Goal: Task Accomplishment & Management: Use online tool/utility

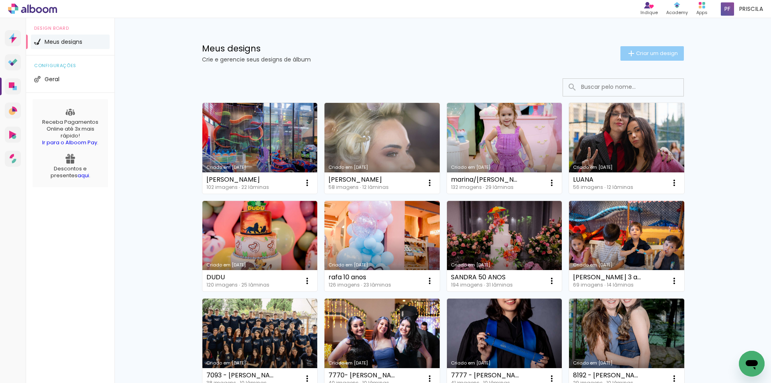
click at [638, 54] on span "Criar um design" at bounding box center [657, 53] width 42 height 5
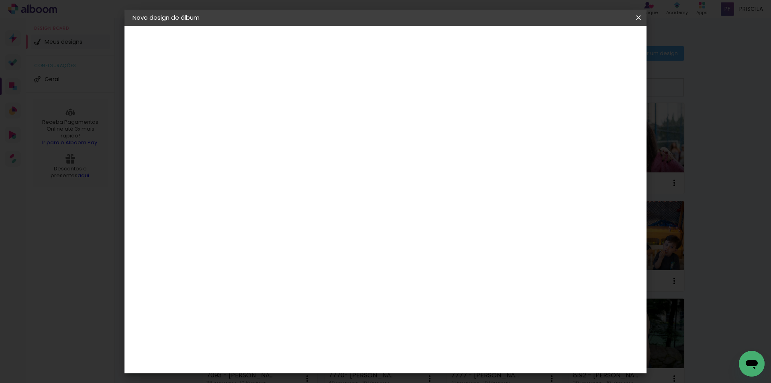
click at [264, 109] on input at bounding box center [264, 108] width 0 height 12
drag, startPoint x: 409, startPoint y: 105, endPoint x: 353, endPoint y: 110, distance: 56.0
click at [287, 110] on div at bounding box center [264, 108] width 46 height 61
type input "[PERSON_NAME]"
type paper-input "[PERSON_NAME]"
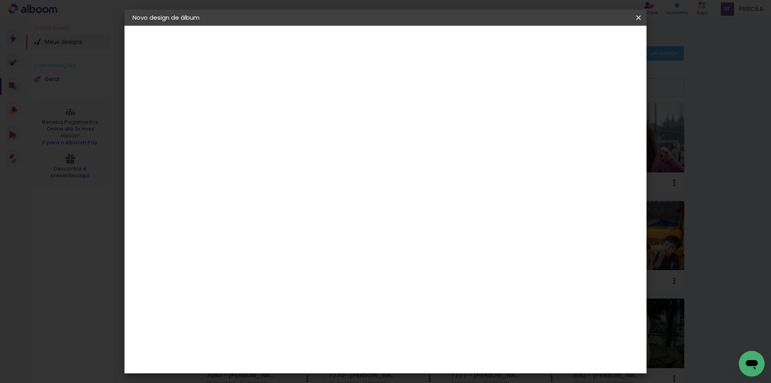
click at [0, 0] on slot "Avançar" at bounding box center [0, 0] width 0 height 0
click at [301, 271] on div "AlfaFotoBook" at bounding box center [279, 269] width 43 height 6
click at [0, 0] on slot "Avançar" at bounding box center [0, 0] width 0 height 0
click at [348, 232] on span "20 × 30 cm" at bounding box center [333, 242] width 30 height 21
click at [0, 0] on slot "Avançar" at bounding box center [0, 0] width 0 height 0
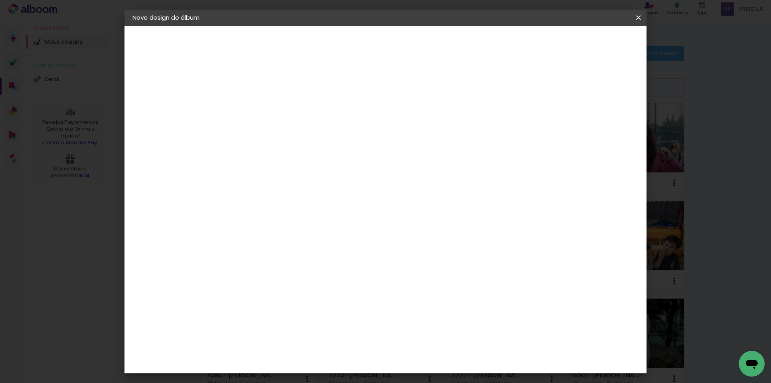
click at [588, 40] on span "Iniciar design" at bounding box center [569, 43] width 37 height 6
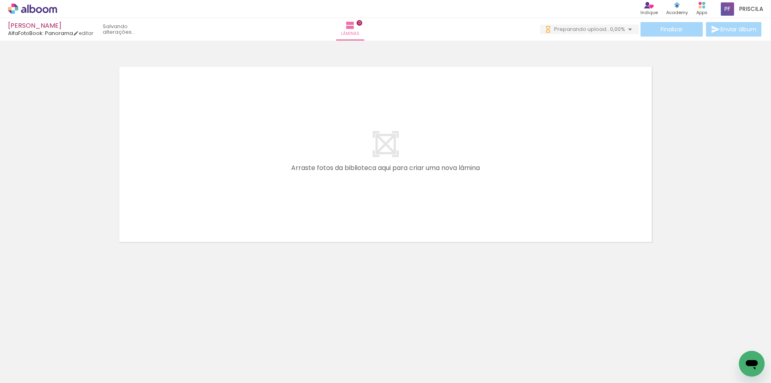
click at [35, 357] on input "Todas as fotos" at bounding box center [22, 358] width 31 height 7
click at [0, 0] on slot "Não utilizadas" at bounding box center [0, 0] width 0 height 0
type input "Não utilizadas"
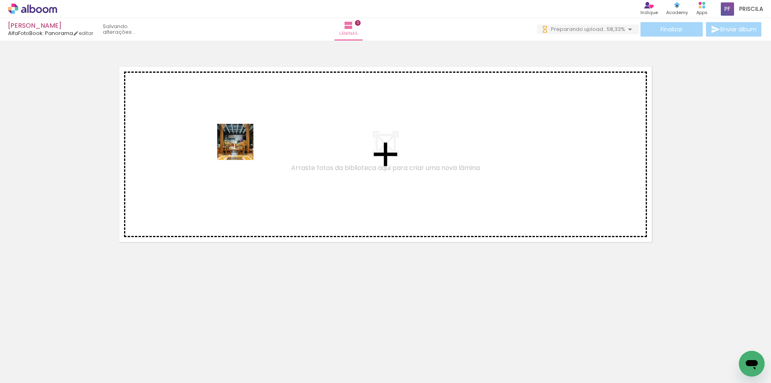
drag, startPoint x: 84, startPoint y: 357, endPoint x: 235, endPoint y: 172, distance: 238.5
click at [246, 137] on quentale-workspace at bounding box center [385, 191] width 771 height 383
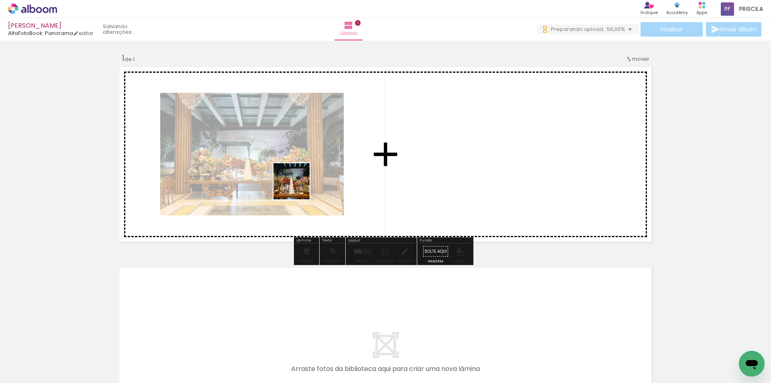
drag, startPoint x: 130, startPoint y: 326, endPoint x: 324, endPoint y: 162, distance: 253.5
click at [324, 162] on quentale-workspace at bounding box center [385, 191] width 771 height 383
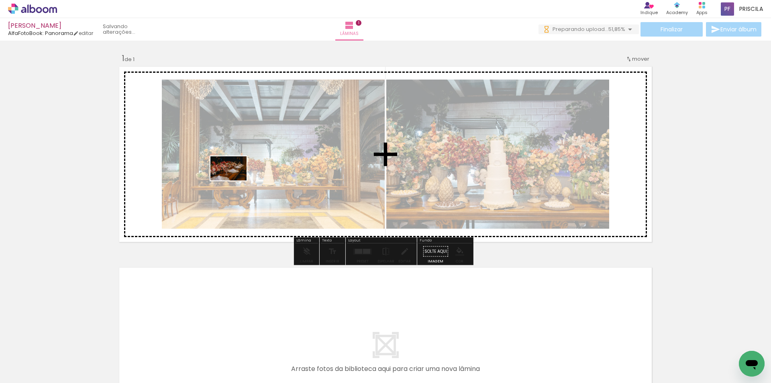
drag, startPoint x: 96, startPoint y: 353, endPoint x: 234, endPoint y: 180, distance: 221.3
click at [234, 180] on quentale-workspace at bounding box center [385, 191] width 771 height 383
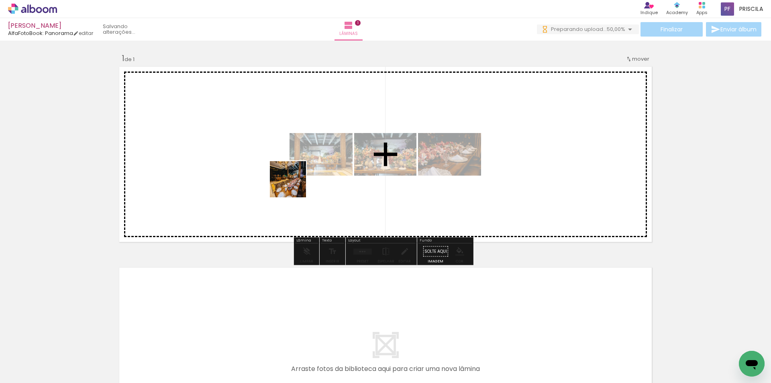
drag, startPoint x: 161, startPoint y: 304, endPoint x: 326, endPoint y: 146, distance: 227.9
click at [326, 146] on quentale-workspace at bounding box center [385, 191] width 771 height 383
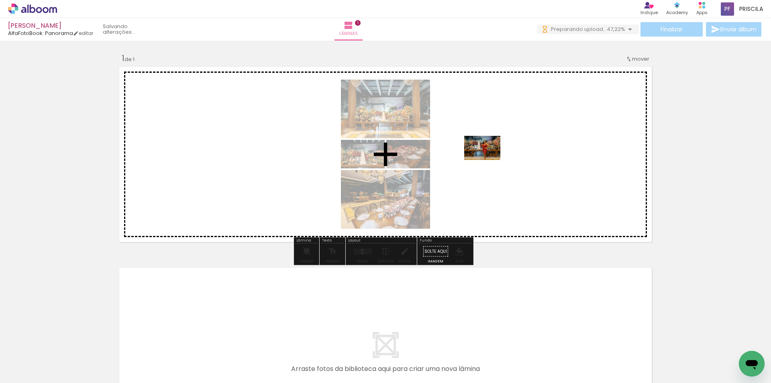
drag, startPoint x: 391, startPoint y: 358, endPoint x: 488, endPoint y: 160, distance: 221.0
click at [488, 160] on quentale-workspace at bounding box center [385, 191] width 771 height 383
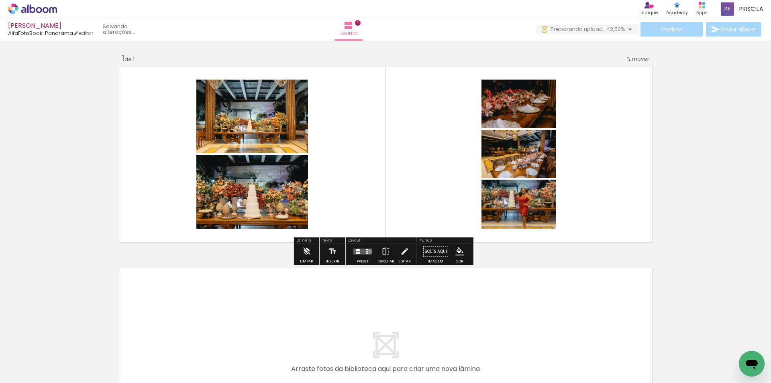
drag, startPoint x: 368, startPoint y: 251, endPoint x: 376, endPoint y: 247, distance: 9.0
click at [367, 251] on quentale-layouter at bounding box center [362, 251] width 18 height 6
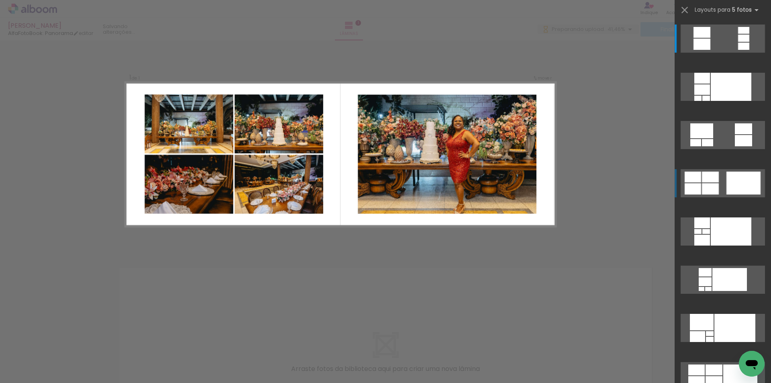
click at [731, 178] on div at bounding box center [743, 182] width 34 height 23
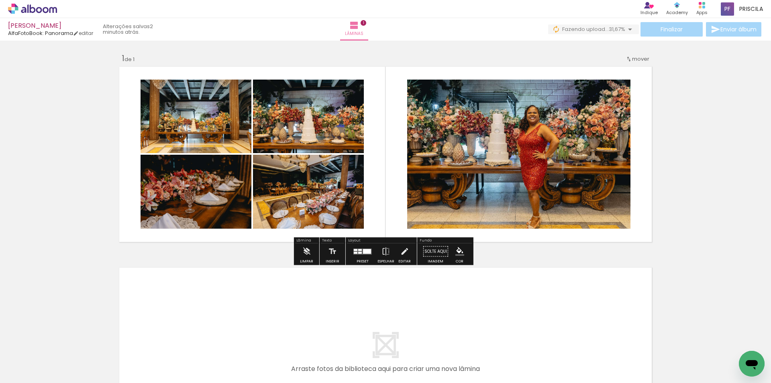
click at [615, 256] on div "Inserir lâmina 1 de 1" at bounding box center [385, 244] width 771 height 402
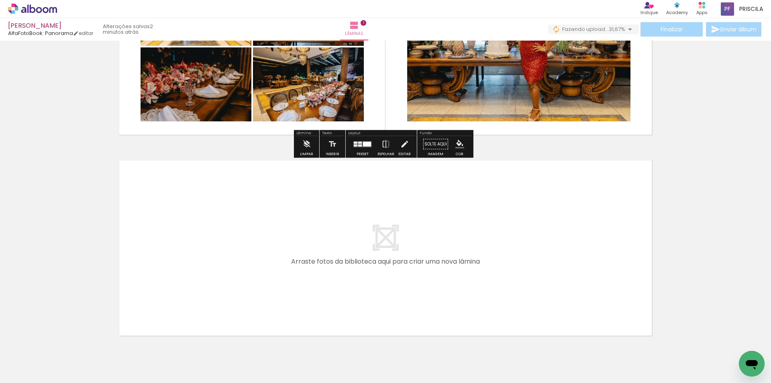
drag, startPoint x: 630, startPoint y: 193, endPoint x: 631, endPoint y: 181, distance: 12.1
click at [631, 191] on quentale-layouter at bounding box center [385, 247] width 538 height 181
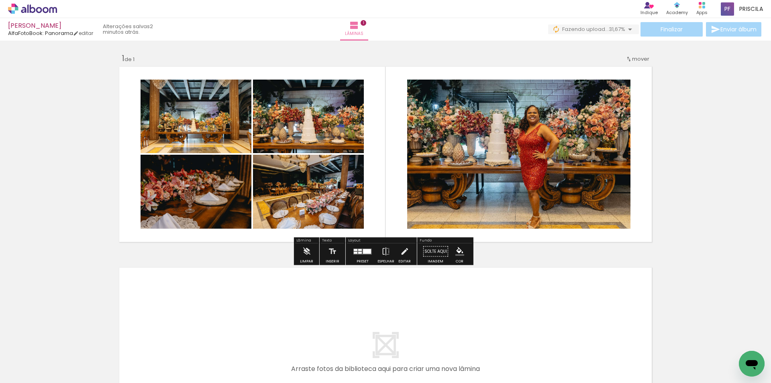
click at [637, 58] on span "mover" at bounding box center [640, 59] width 17 height 8
click at [627, 56] on span "Posição atual:" at bounding box center [611, 57] width 37 height 13
click at [345, 297] on quentale-layouter at bounding box center [385, 355] width 538 height 181
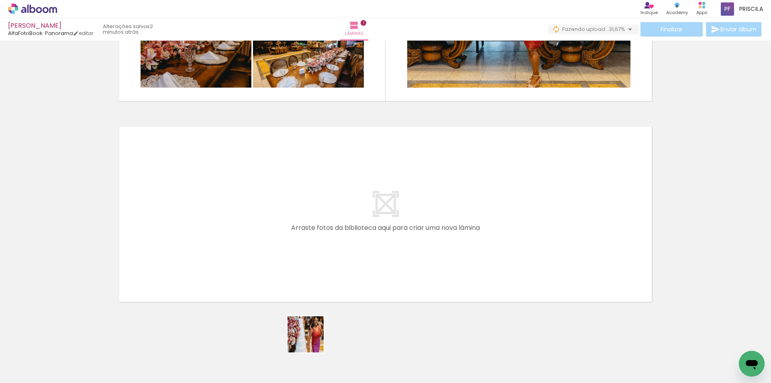
drag, startPoint x: 311, startPoint y: 340, endPoint x: 298, endPoint y: 232, distance: 108.8
click at [298, 232] on quentale-workspace at bounding box center [385, 191] width 771 height 383
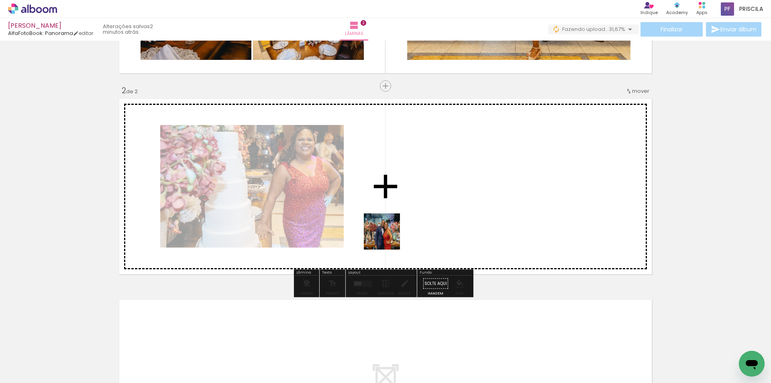
drag, startPoint x: 314, startPoint y: 350, endPoint x: 366, endPoint y: 274, distance: 92.0
click at [404, 213] on quentale-workspace at bounding box center [385, 191] width 771 height 383
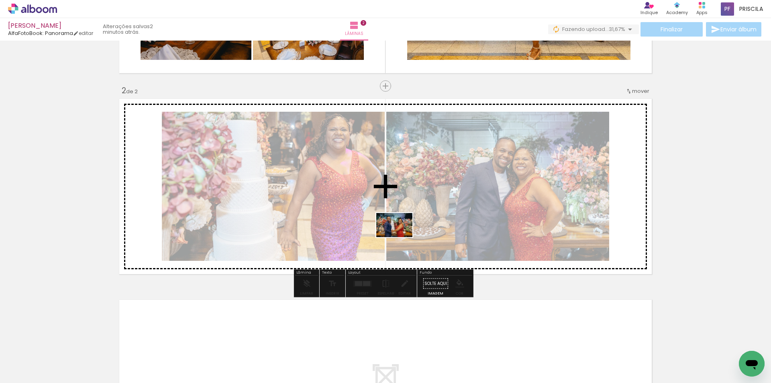
drag, startPoint x: 312, startPoint y: 354, endPoint x: 400, endPoint y: 237, distance: 146.4
click at [400, 237] on quentale-workspace at bounding box center [385, 191] width 771 height 383
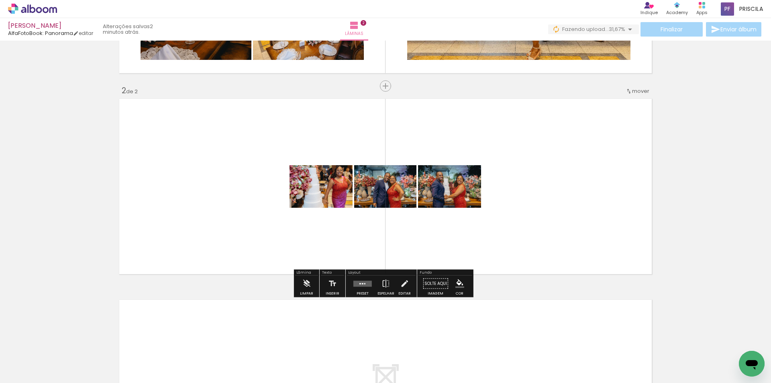
drag, startPoint x: 366, startPoint y: 283, endPoint x: 420, endPoint y: 263, distance: 57.4
click at [366, 282] on quentale-layouter at bounding box center [362, 283] width 18 height 6
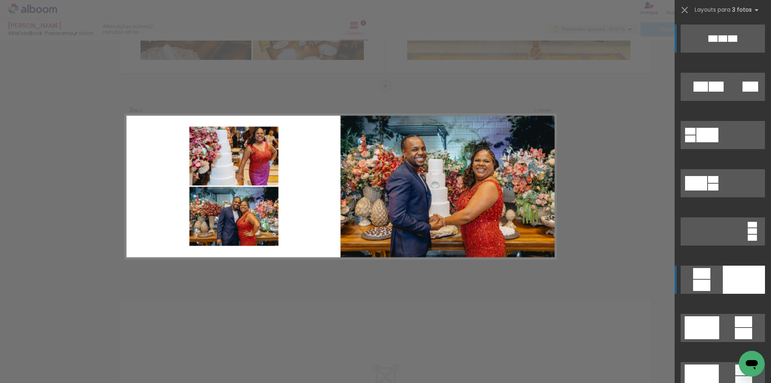
click at [736, 275] on div at bounding box center [743, 279] width 42 height 28
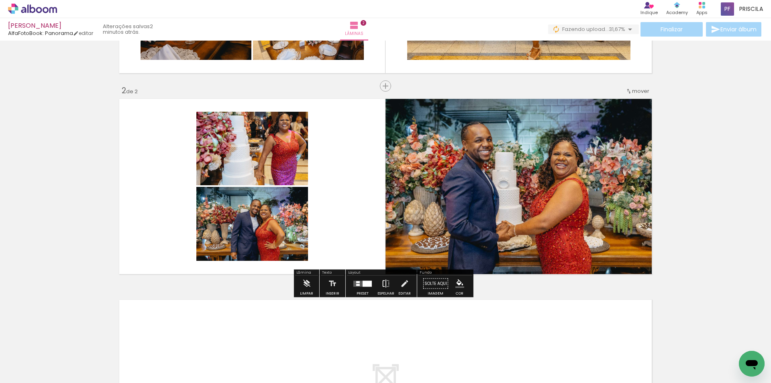
click at [383, 281] on iron-icon at bounding box center [385, 283] width 9 height 16
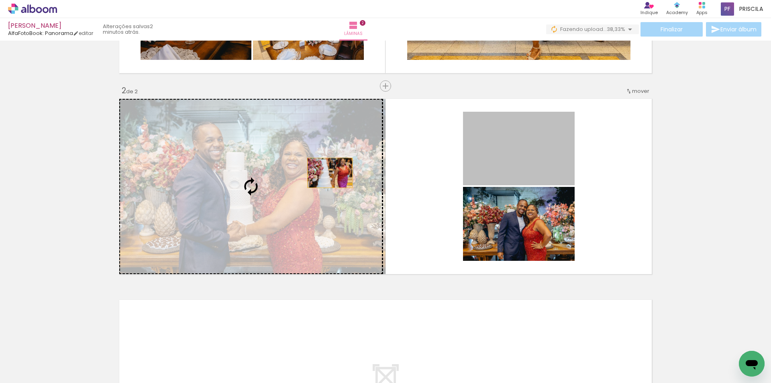
drag, startPoint x: 510, startPoint y: 157, endPoint x: 327, endPoint y: 179, distance: 183.9
click at [0, 0] on slot at bounding box center [0, 0] width 0 height 0
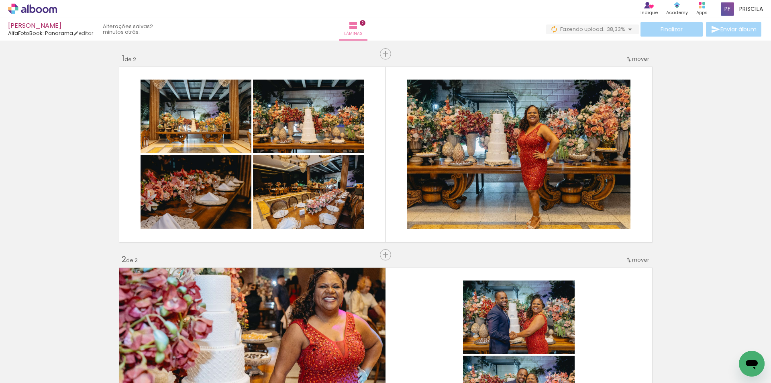
drag, startPoint x: 639, startPoint y: 257, endPoint x: 688, endPoint y: 254, distance: 49.5
click at [688, 254] on div "Inserir lâmina 1 de 2 Inserir lâmina 2 de 2" at bounding box center [385, 344] width 771 height 602
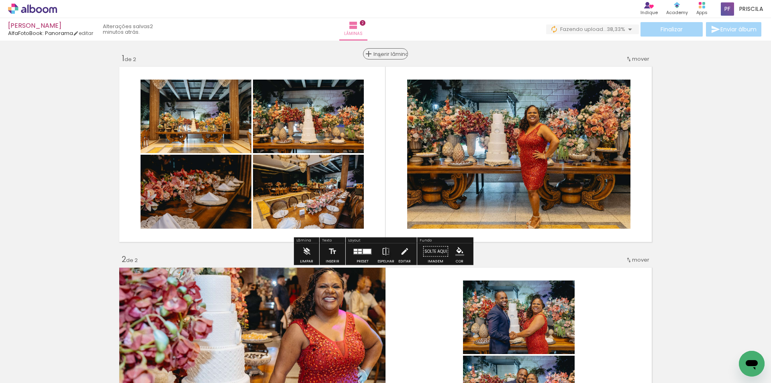
click at [384, 56] on span "Inserir lâmina" at bounding box center [388, 53] width 31 height 5
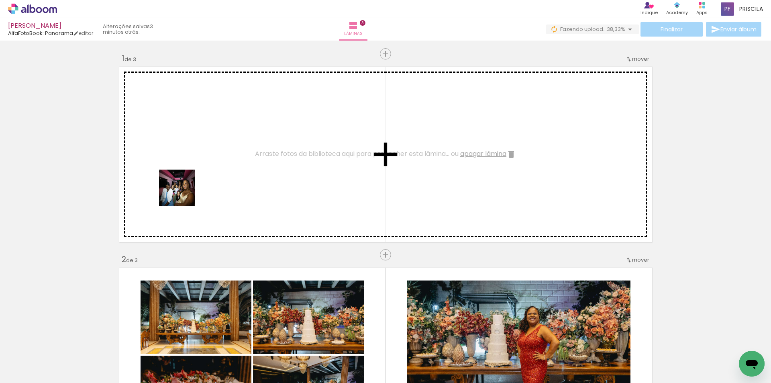
drag, startPoint x: 87, startPoint y: 355, endPoint x: 192, endPoint y: 178, distance: 205.8
click at [192, 178] on quentale-workspace at bounding box center [385, 191] width 771 height 383
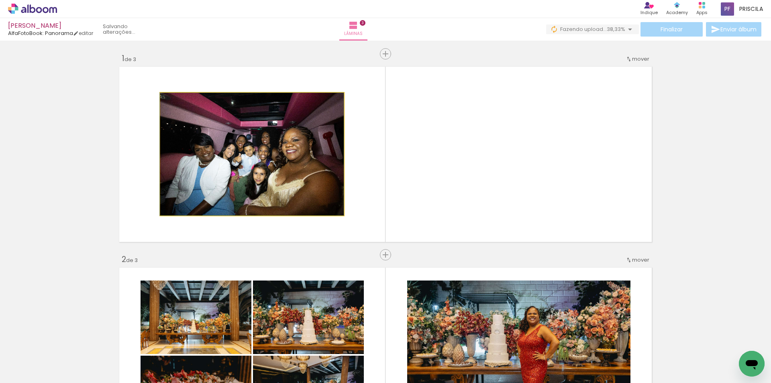
click at [192, 178] on quentale-photo at bounding box center [251, 154] width 183 height 122
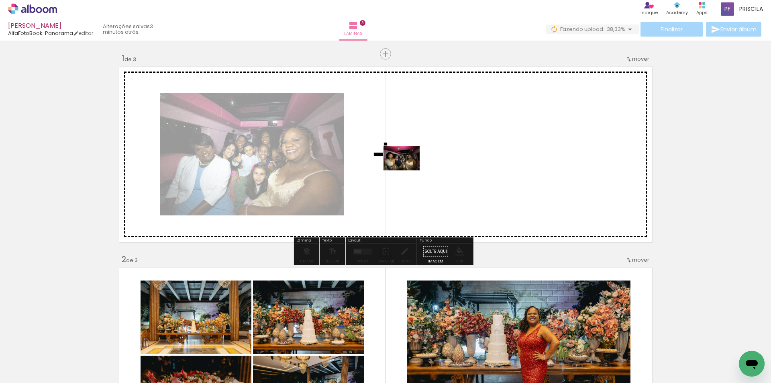
drag, startPoint x: 158, startPoint y: 293, endPoint x: 329, endPoint y: 229, distance: 182.9
click at [407, 171] on quentale-workspace at bounding box center [385, 191] width 771 height 383
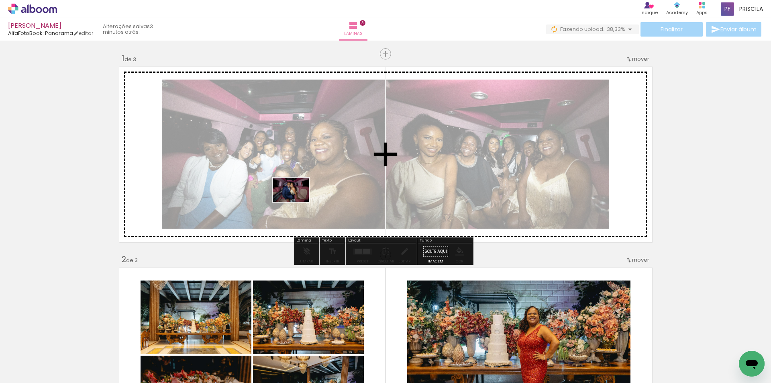
drag, startPoint x: 96, startPoint y: 354, endPoint x: 297, endPoint y: 201, distance: 252.3
click at [297, 201] on quentale-workspace at bounding box center [385, 191] width 771 height 383
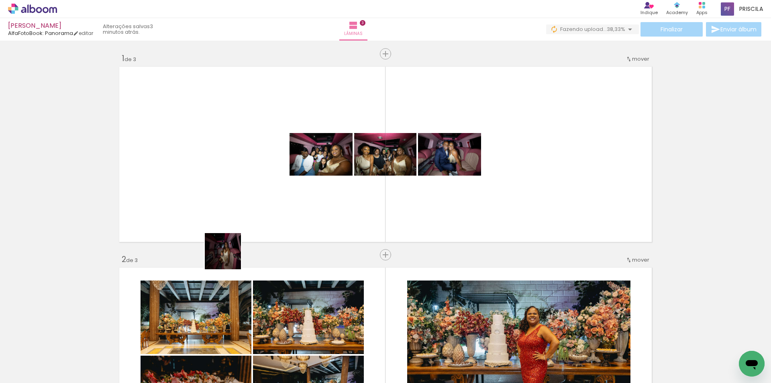
drag, startPoint x: 94, startPoint y: 356, endPoint x: 136, endPoint y: 328, distance: 50.5
click at [281, 195] on quentale-workspace at bounding box center [385, 191] width 771 height 383
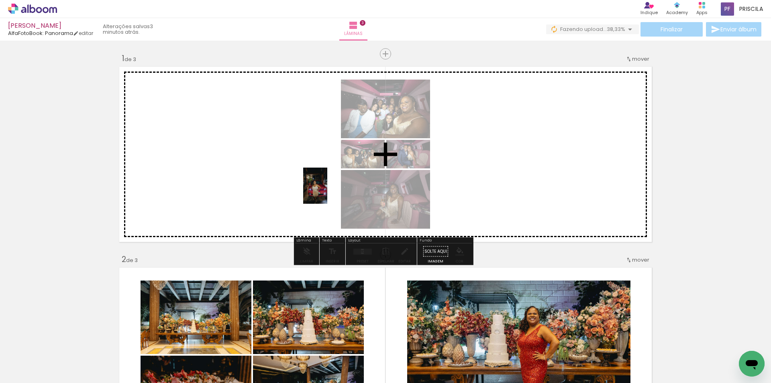
drag, startPoint x: 89, startPoint y: 354, endPoint x: 327, endPoint y: 191, distance: 288.3
click at [327, 191] on quentale-workspace at bounding box center [385, 191] width 771 height 383
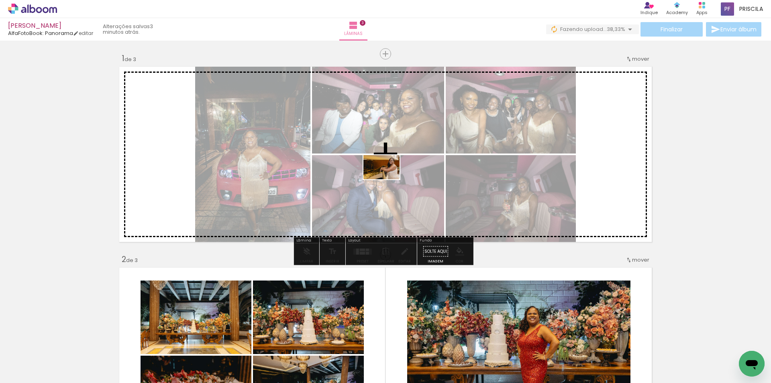
drag, startPoint x: 97, startPoint y: 359, endPoint x: 387, endPoint y: 179, distance: 341.6
click at [387, 179] on quentale-workspace at bounding box center [385, 191] width 771 height 383
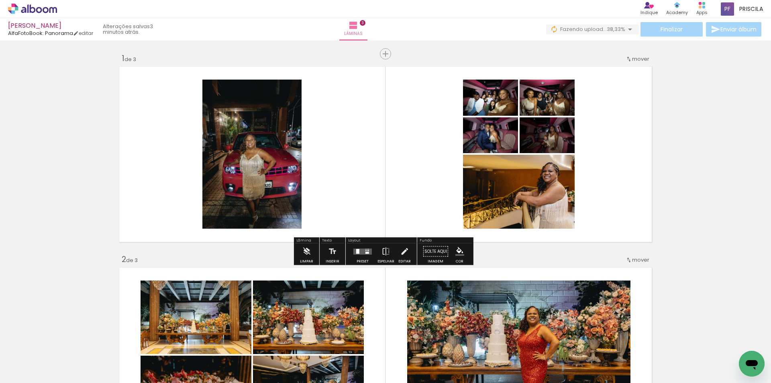
drag, startPoint x: 370, startPoint y: 249, endPoint x: 401, endPoint y: 236, distance: 32.9
click at [369, 248] on div at bounding box center [363, 251] width 22 height 16
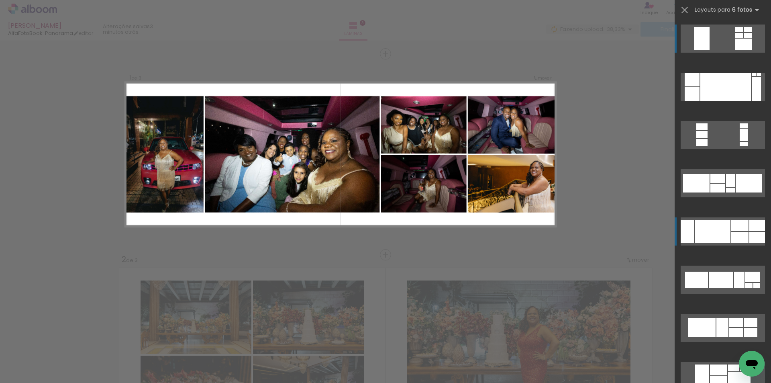
click at [735, 228] on div at bounding box center [739, 225] width 17 height 11
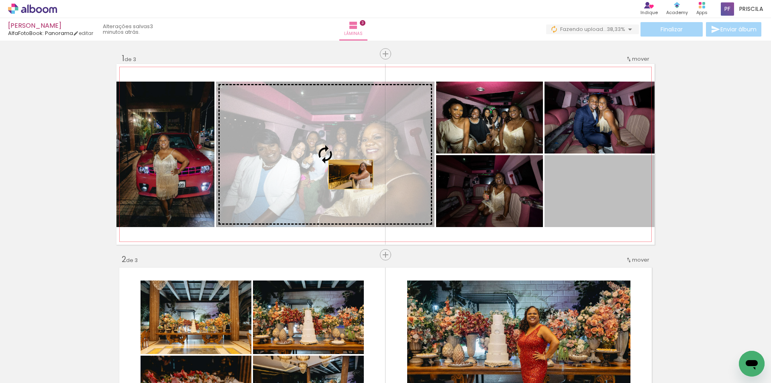
drag, startPoint x: 613, startPoint y: 205, endPoint x: 347, endPoint y: 174, distance: 267.5
click at [0, 0] on slot at bounding box center [0, 0] width 0 height 0
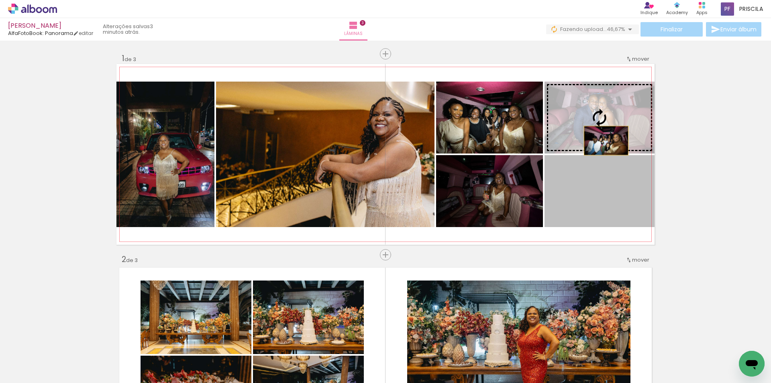
drag, startPoint x: 589, startPoint y: 201, endPoint x: 603, endPoint y: 133, distance: 69.0
click at [0, 0] on slot at bounding box center [0, 0] width 0 height 0
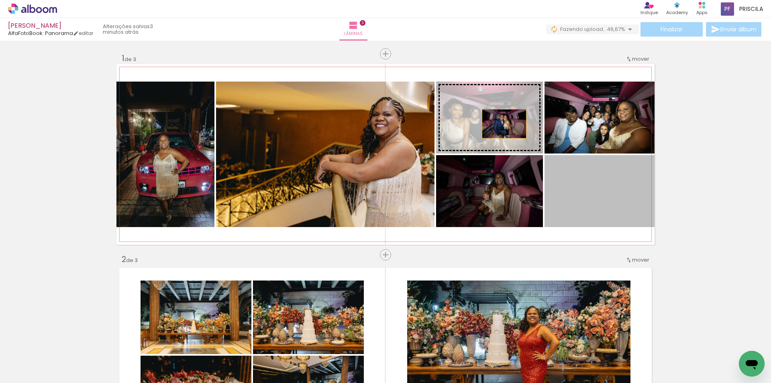
drag, startPoint x: 599, startPoint y: 210, endPoint x: 501, endPoint y: 124, distance: 130.3
click at [0, 0] on slot at bounding box center [0, 0] width 0 height 0
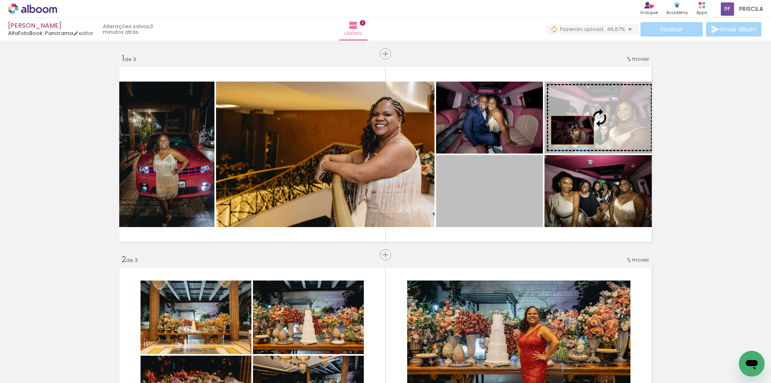
drag, startPoint x: 542, startPoint y: 156, endPoint x: 572, endPoint y: 127, distance: 41.4
click at [0, 0] on slot at bounding box center [0, 0] width 0 height 0
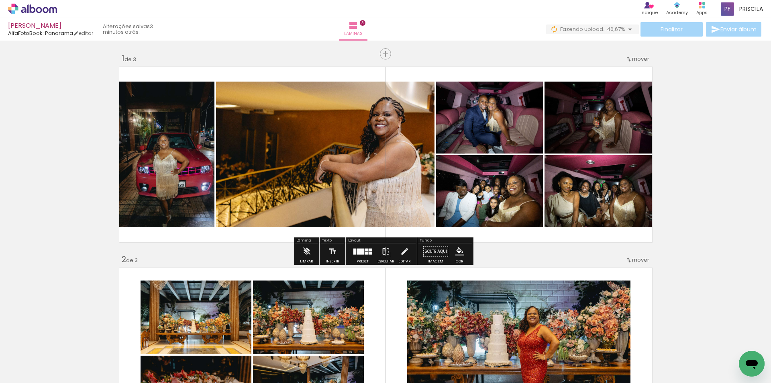
click at [383, 250] on iron-icon at bounding box center [385, 251] width 9 height 16
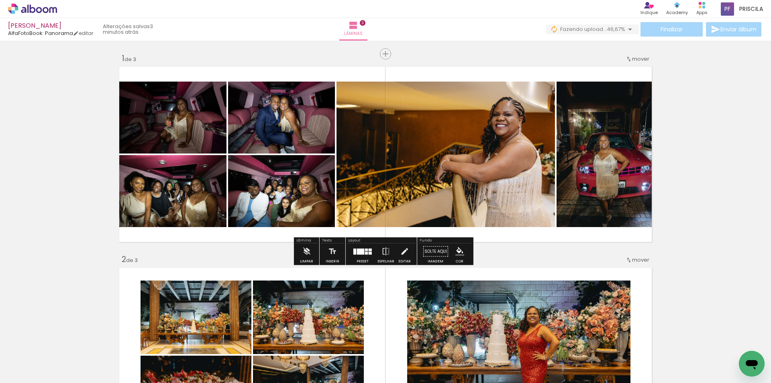
click at [383, 58] on div "Inserir lâmina" at bounding box center [402, 54] width 43 height 10
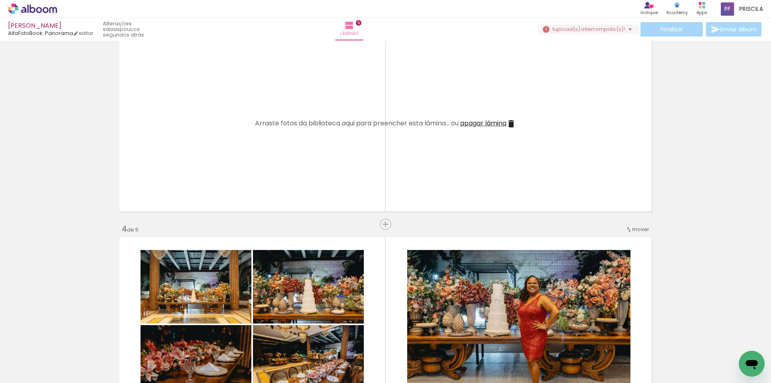
scroll to position [422, 0]
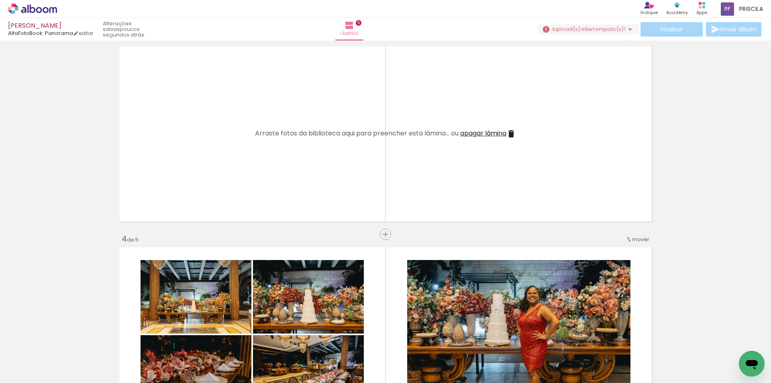
click at [489, 133] on span "apagar lâmina" at bounding box center [483, 132] width 46 height 9
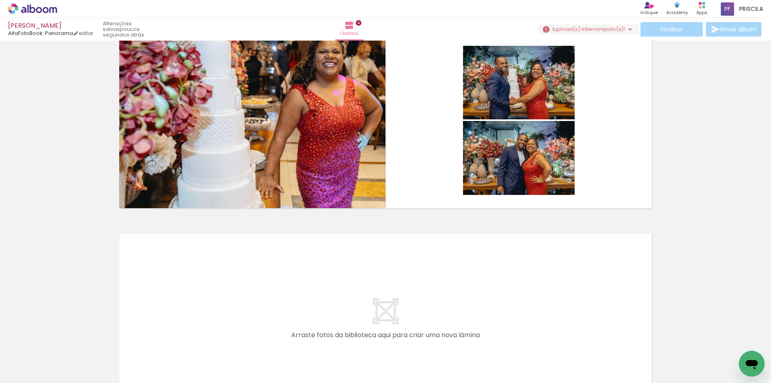
scroll to position [743, 0]
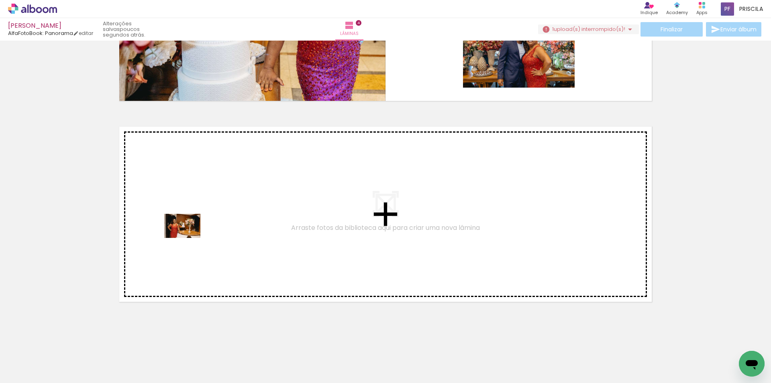
drag, startPoint x: 133, startPoint y: 356, endPoint x: 188, endPoint y: 238, distance: 130.4
click at [188, 238] on quentale-workspace at bounding box center [385, 191] width 771 height 383
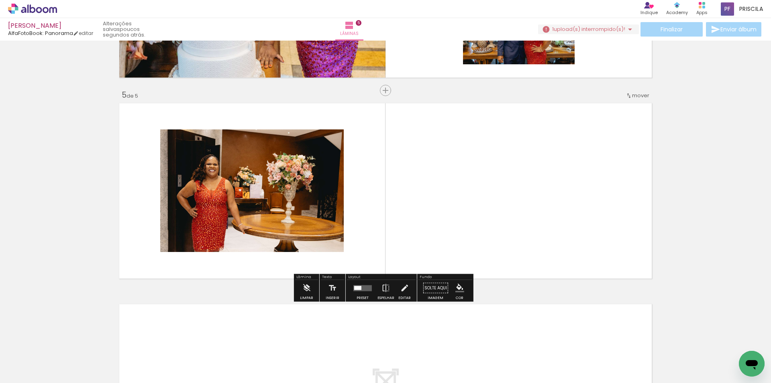
scroll to position [771, 0]
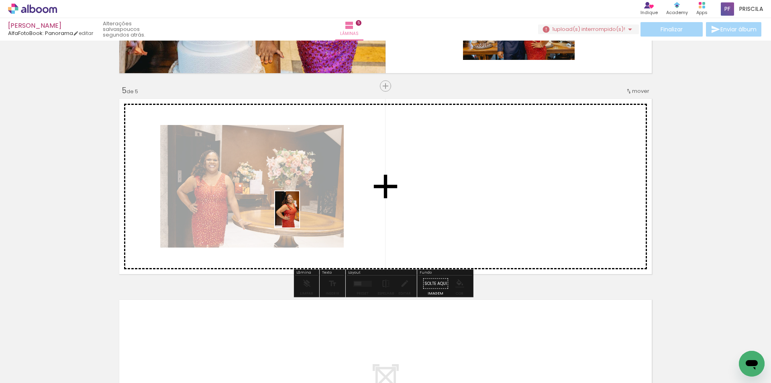
drag, startPoint x: 130, startPoint y: 363, endPoint x: 281, endPoint y: 246, distance: 190.8
click at [302, 213] on quentale-workspace at bounding box center [385, 191] width 771 height 383
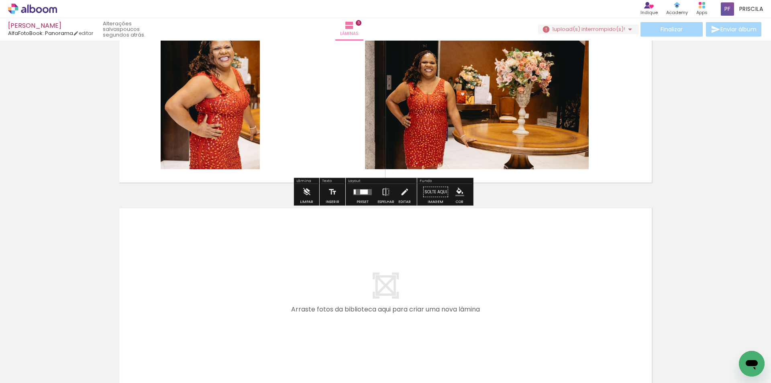
scroll to position [878, 0]
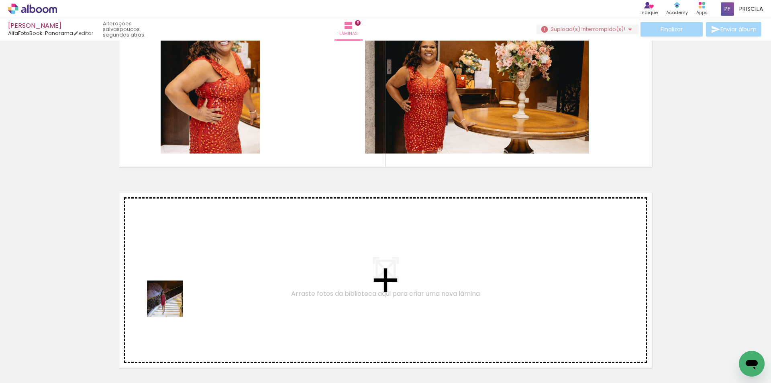
drag, startPoint x: 134, startPoint y: 355, endPoint x: 189, endPoint y: 286, distance: 87.4
click at [189, 286] on quentale-workspace at bounding box center [385, 191] width 771 height 383
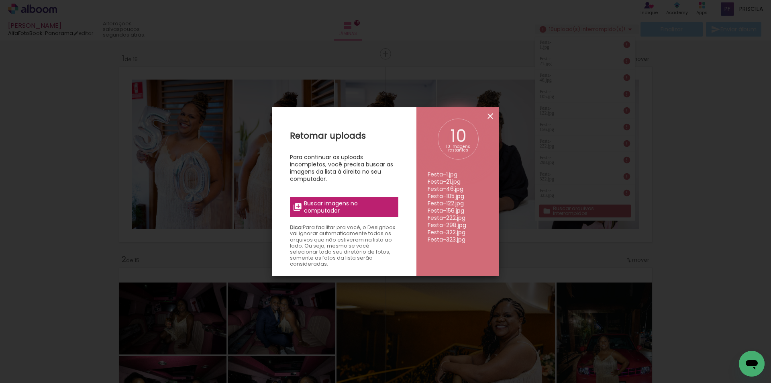
click at [490, 114] on iron-icon at bounding box center [490, 116] width 10 height 10
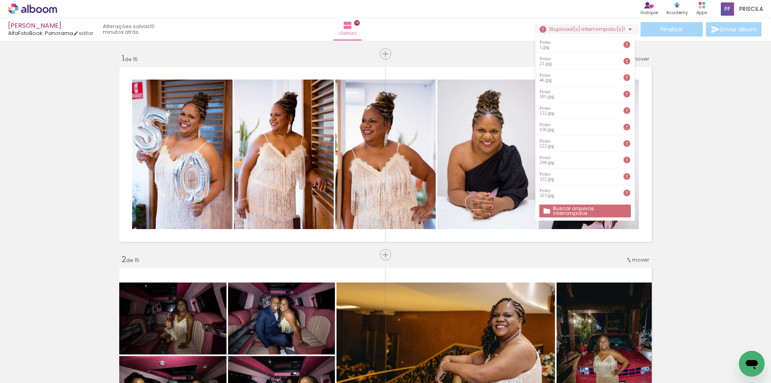
click at [0, 0] on slot "Buscar arquivos interrompidos" at bounding box center [0, 0] width 0 height 0
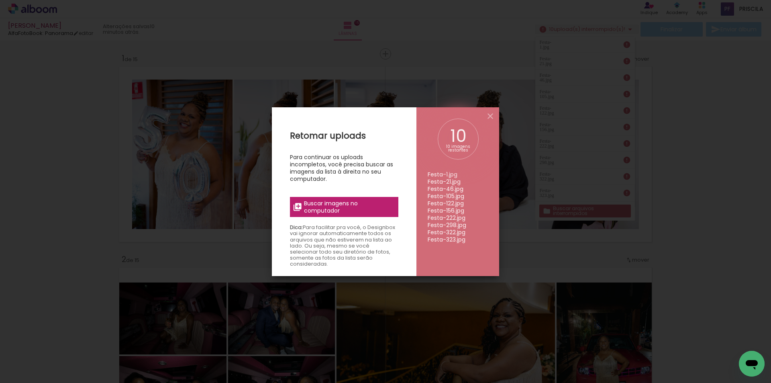
click at [363, 206] on span "Buscar imagens no computador" at bounding box center [349, 206] width 90 height 14
click at [0, 0] on input "file" at bounding box center [0, 0] width 0 height 0
drag, startPoint x: 358, startPoint y: 211, endPoint x: 365, endPoint y: 208, distance: 8.3
click at [365, 208] on span "Buscar imagens no computador" at bounding box center [349, 206] width 90 height 14
click at [0, 0] on input "file" at bounding box center [0, 0] width 0 height 0
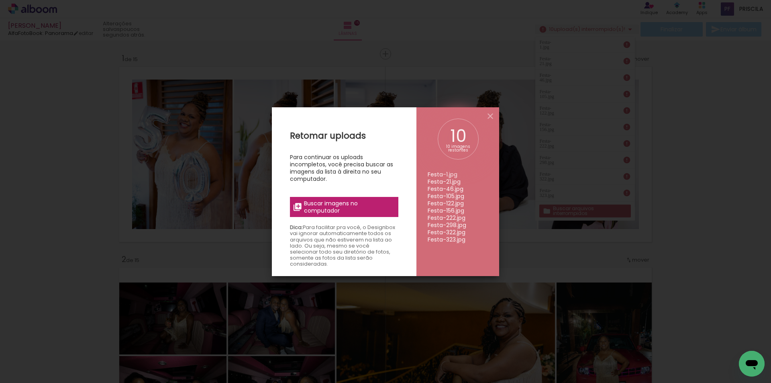
click at [365, 208] on span "Buscar imagens no computador" at bounding box center [349, 206] width 90 height 14
click at [0, 0] on input "file" at bounding box center [0, 0] width 0 height 0
click at [491, 116] on iron-icon at bounding box center [490, 116] width 10 height 10
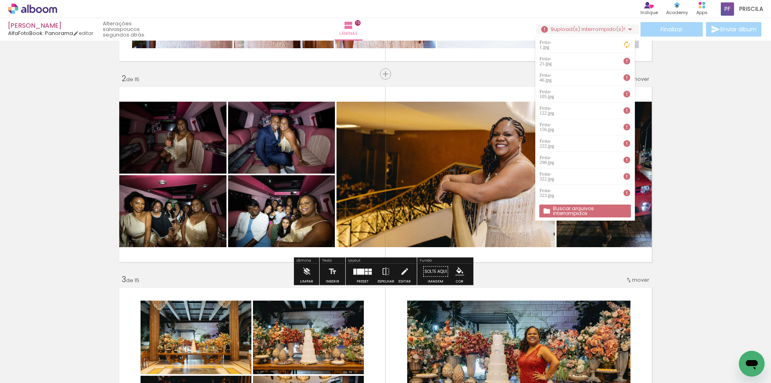
scroll to position [214, 0]
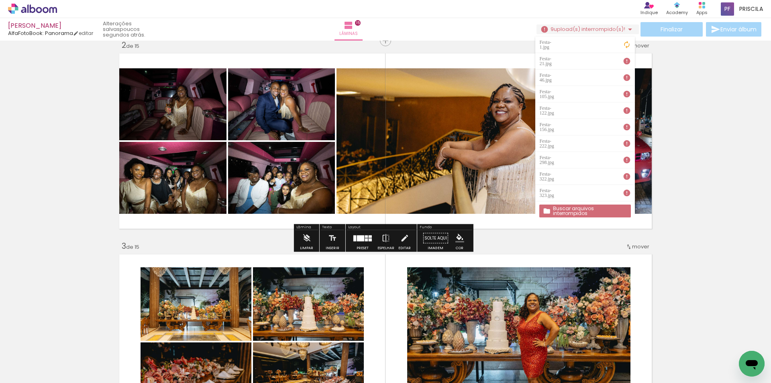
click at [627, 59] on iron-icon at bounding box center [627, 61] width 8 height 8
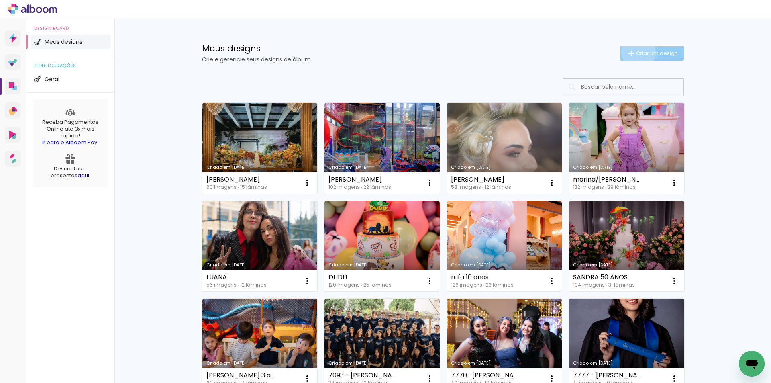
click at [636, 52] on span "Criar um design" at bounding box center [657, 53] width 42 height 5
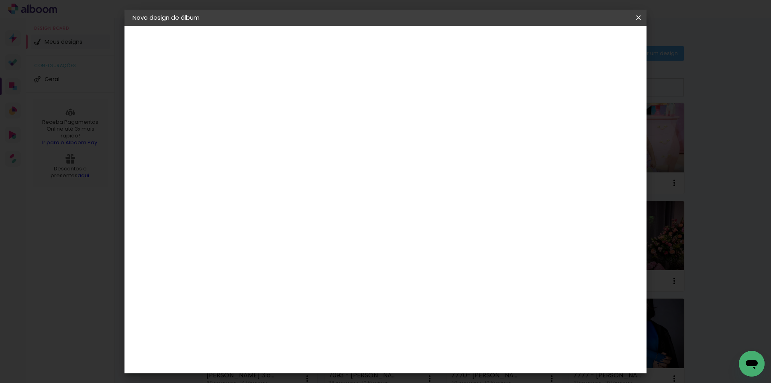
click at [264, 110] on input at bounding box center [264, 108] width 0 height 12
type input "[PERSON_NAME]"
type paper-input "[PERSON_NAME]"
click at [0, 0] on slot "Avançar" at bounding box center [0, 0] width 0 height 0
click at [301, 269] on div "AlfaFotoBook" at bounding box center [279, 269] width 43 height 6
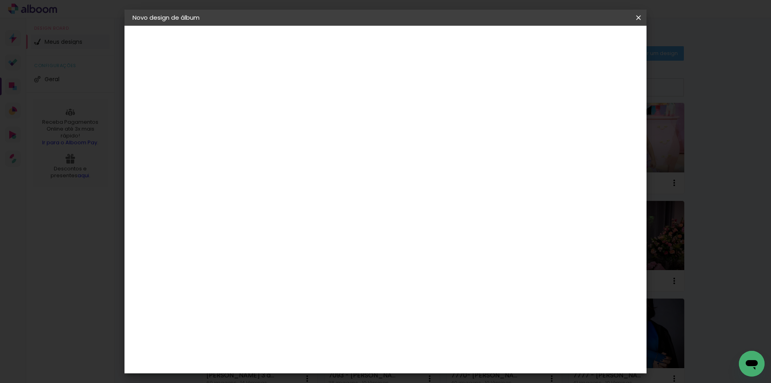
click at [0, 0] on slot "Avançar" at bounding box center [0, 0] width 0 height 0
drag, startPoint x: 425, startPoint y: 207, endPoint x: 449, endPoint y: 204, distance: 24.2
click at [318, 232] on span "Panorama" at bounding box center [299, 242] width 37 height 21
click at [395, 36] on paper-button "Avançar" at bounding box center [374, 43] width 39 height 14
click at [588, 41] on span "Iniciar design" at bounding box center [569, 43] width 37 height 6
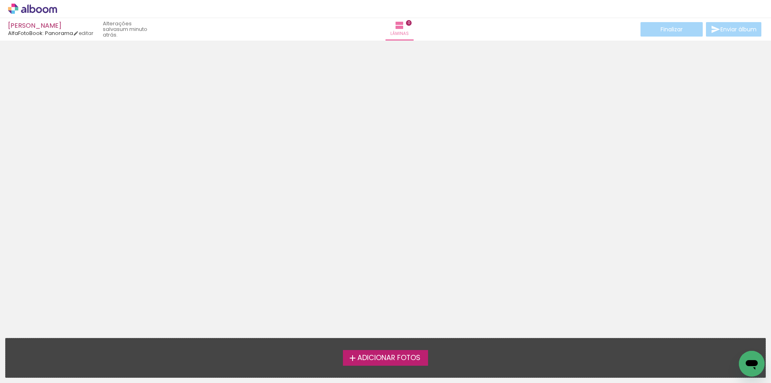
click at [50, 10] on icon at bounding box center [53, 10] width 8 height 6
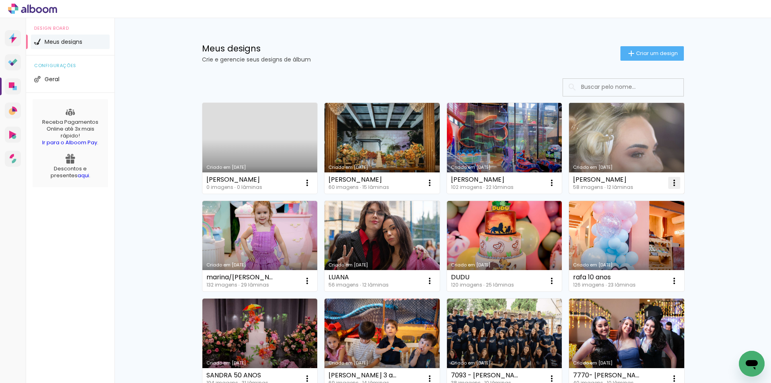
click at [672, 181] on iron-icon at bounding box center [674, 183] width 10 height 10
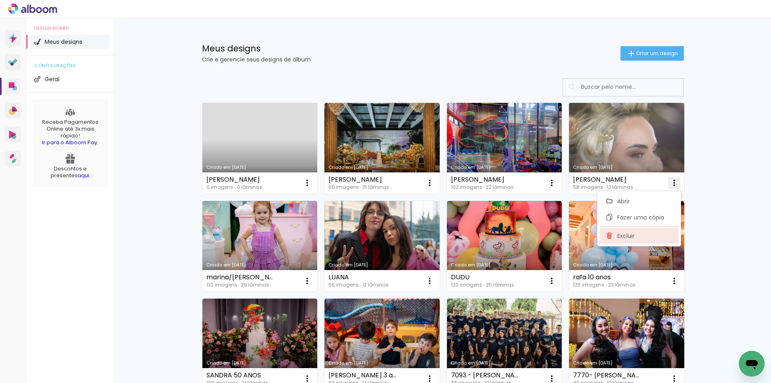
click at [635, 236] on paper-item "Excluir" at bounding box center [638, 236] width 79 height 16
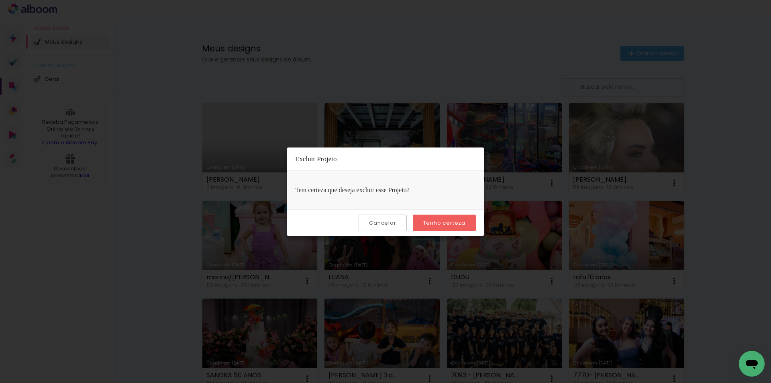
click at [0, 0] on slot "Tenho certeza" at bounding box center [0, 0] width 0 height 0
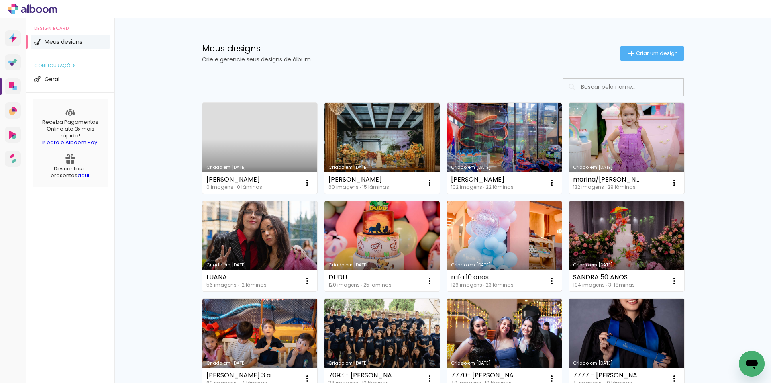
scroll to position [107, 0]
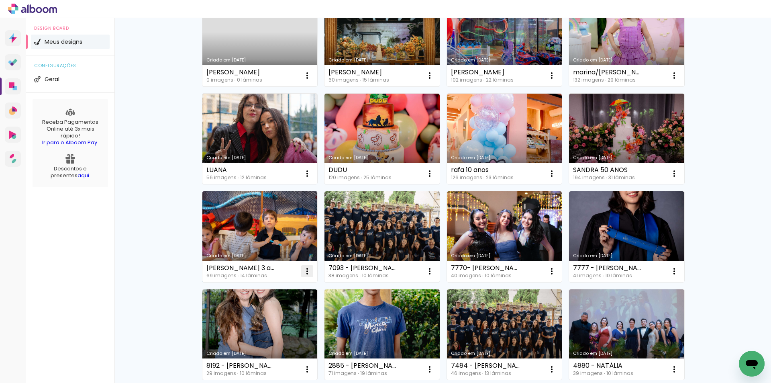
click at [307, 268] on iron-icon at bounding box center [307, 271] width 10 height 10
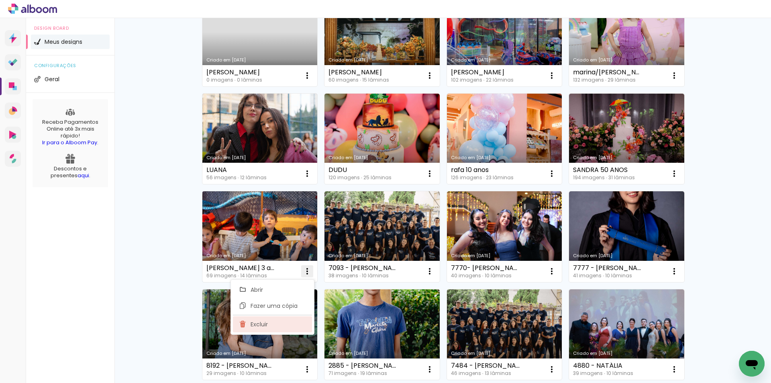
click at [279, 324] on paper-item "Excluir" at bounding box center [272, 324] width 79 height 16
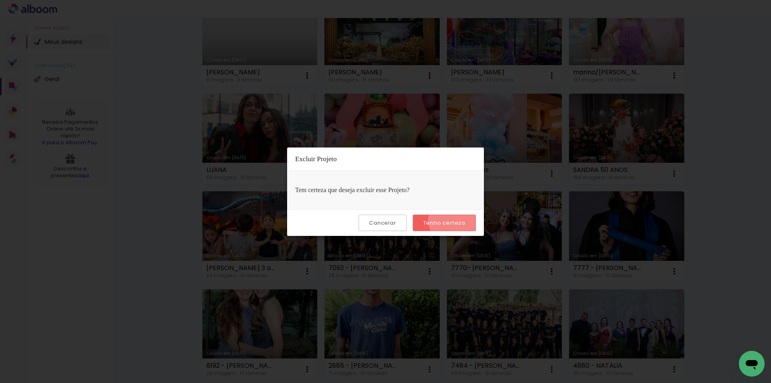
click at [0, 0] on slot "Tenho certeza" at bounding box center [0, 0] width 0 height 0
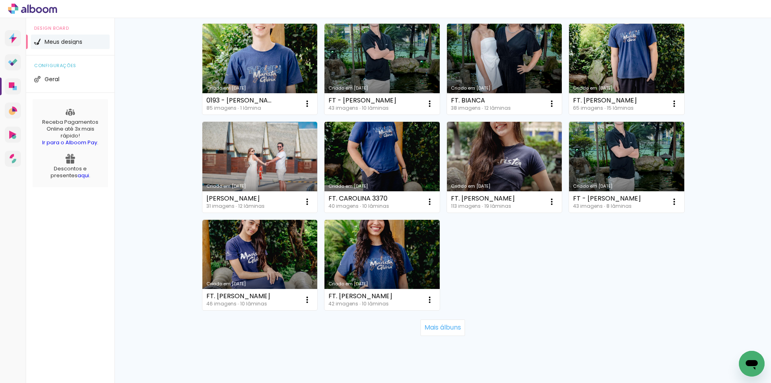
scroll to position [489, 0]
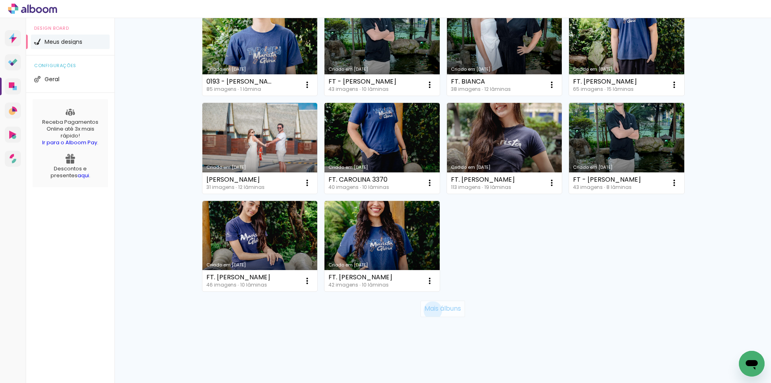
click at [0, 0] on slot "Mais álbuns" at bounding box center [0, 0] width 0 height 0
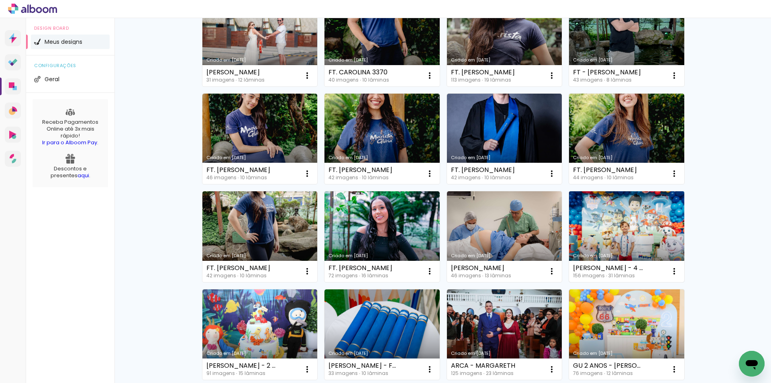
scroll to position [810, 0]
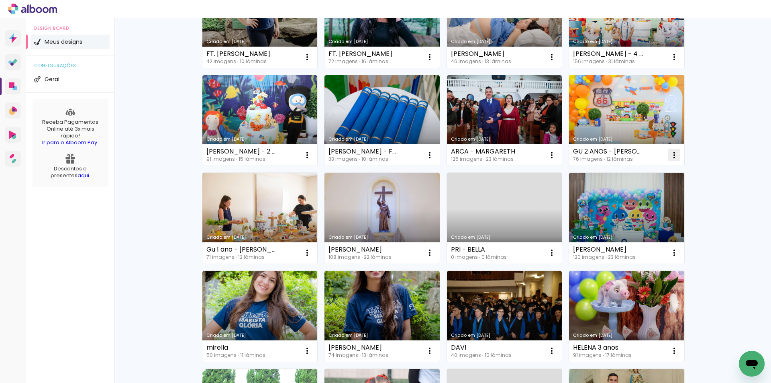
click at [670, 153] on iron-icon at bounding box center [674, 155] width 10 height 10
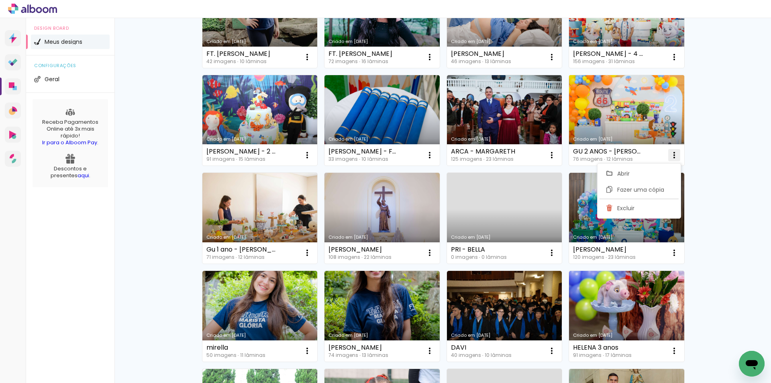
click at [643, 211] on paper-item "Excluir" at bounding box center [638, 208] width 79 height 16
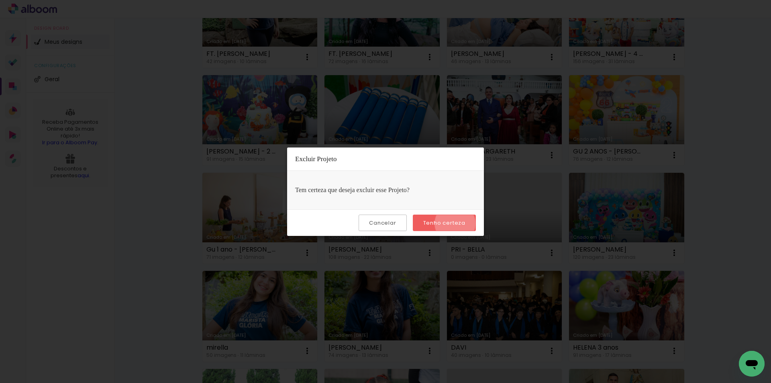
click at [0, 0] on slot "Tenho certeza" at bounding box center [0, 0] width 0 height 0
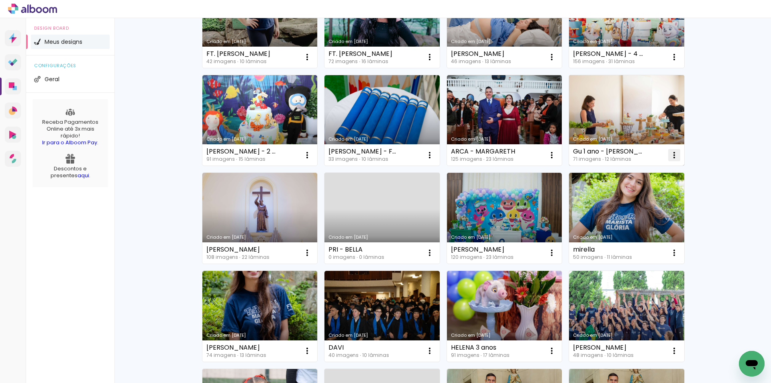
click at [672, 152] on iron-icon at bounding box center [674, 155] width 10 height 10
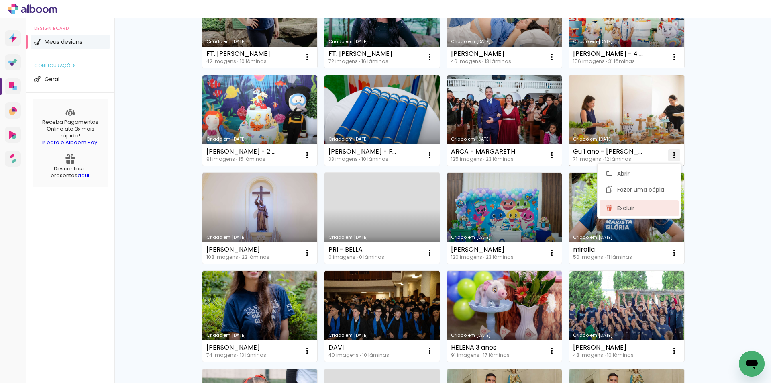
click at [634, 209] on span "Excluir" at bounding box center [625, 208] width 17 height 6
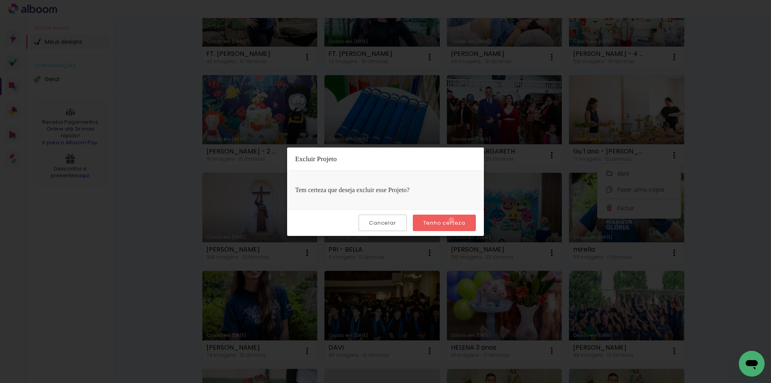
click at [0, 0] on slot "Tenho certeza" at bounding box center [0, 0] width 0 height 0
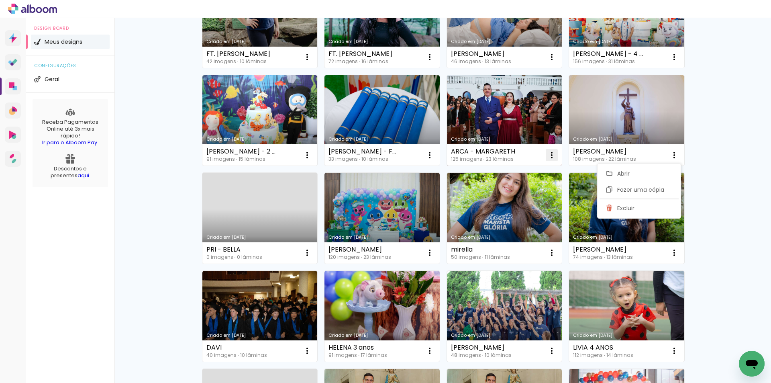
click at [549, 154] on iron-icon at bounding box center [552, 155] width 10 height 10
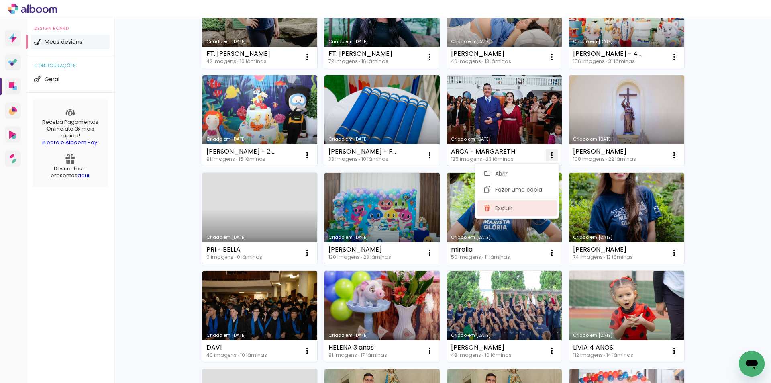
click at [516, 206] on paper-item "Excluir" at bounding box center [516, 208] width 79 height 16
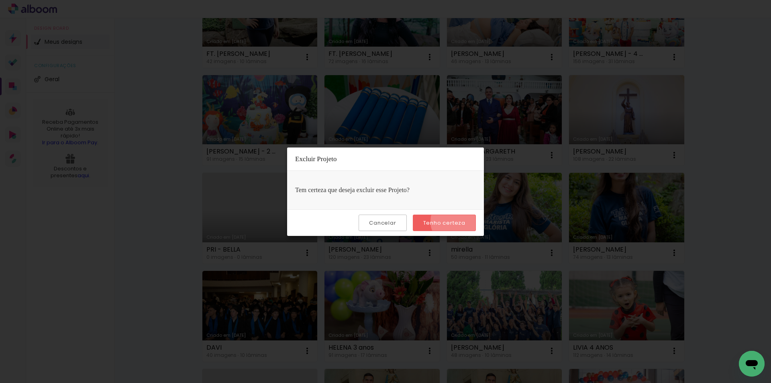
drag, startPoint x: 457, startPoint y: 221, endPoint x: 474, endPoint y: 217, distance: 17.3
click at [0, 0] on slot "Tenho certeza" at bounding box center [0, 0] width 0 height 0
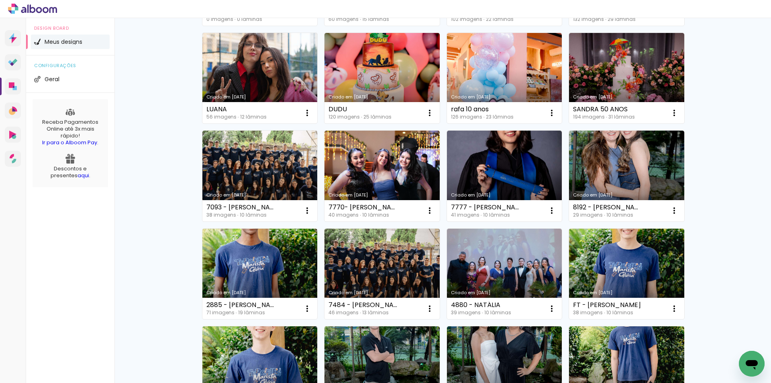
scroll to position [61, 0]
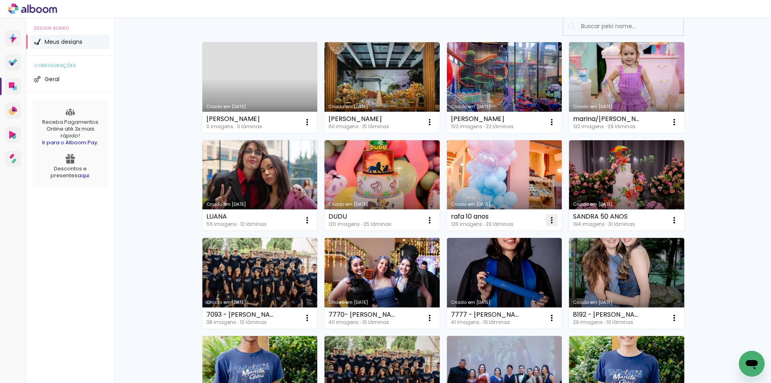
click at [549, 217] on iron-icon at bounding box center [552, 220] width 10 height 10
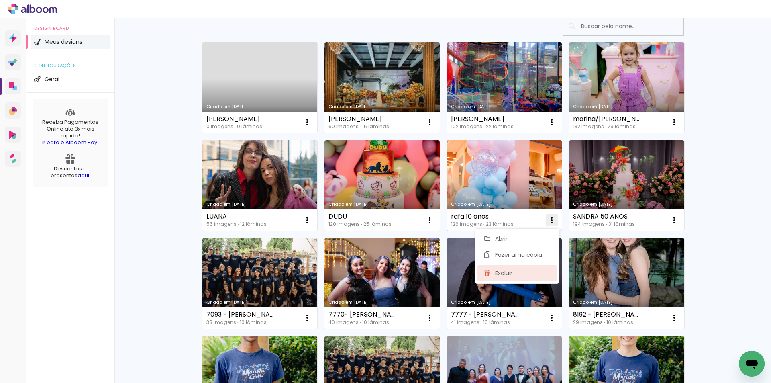
click at [518, 271] on paper-item "Excluir" at bounding box center [516, 273] width 79 height 16
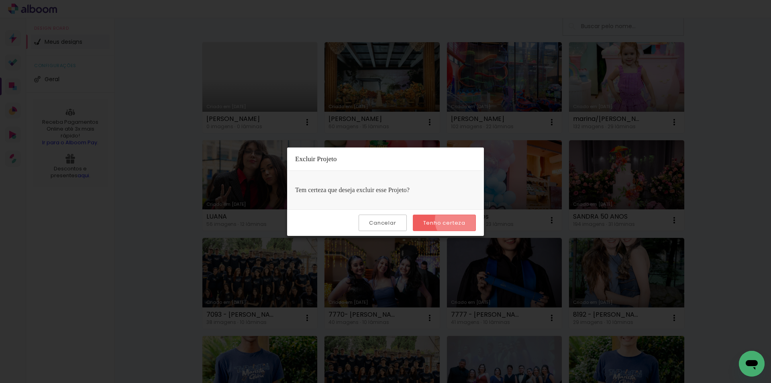
click at [0, 0] on slot "Tenho certeza" at bounding box center [0, 0] width 0 height 0
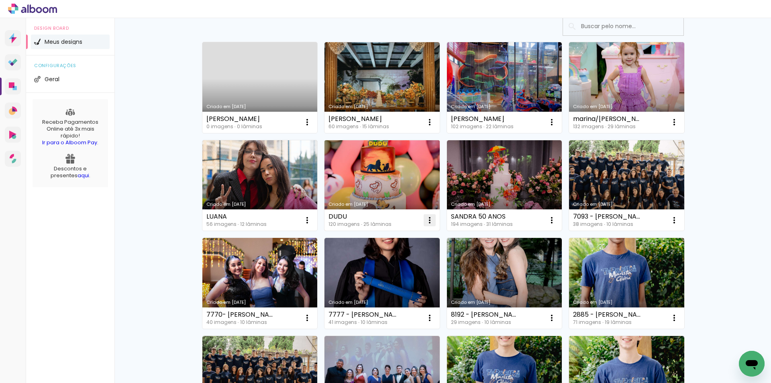
click at [426, 220] on iron-icon at bounding box center [430, 220] width 10 height 10
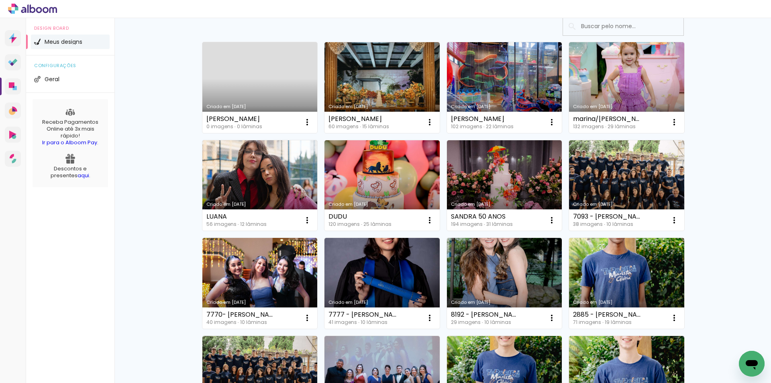
scroll to position [0, 0]
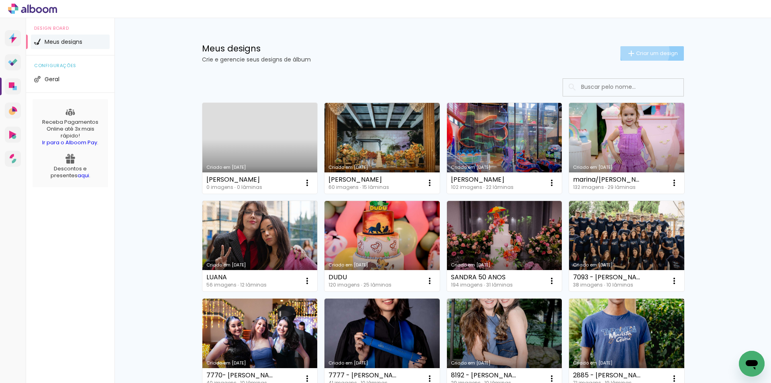
click at [640, 51] on span "Criar um design" at bounding box center [657, 53] width 42 height 5
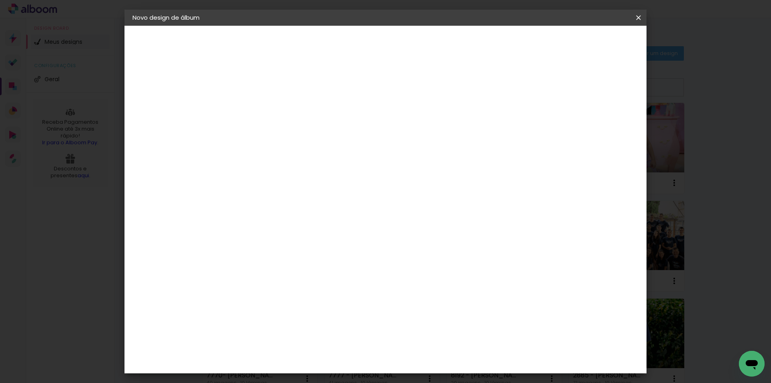
click at [264, 105] on input at bounding box center [264, 108] width 0 height 12
type input "[PERSON_NAME]"
type paper-input "[PERSON_NAME]"
click at [0, 0] on slot "Avançar" at bounding box center [0, 0] width 0 height 0
click at [301, 271] on div "AlfaFotoBook" at bounding box center [279, 269] width 43 height 6
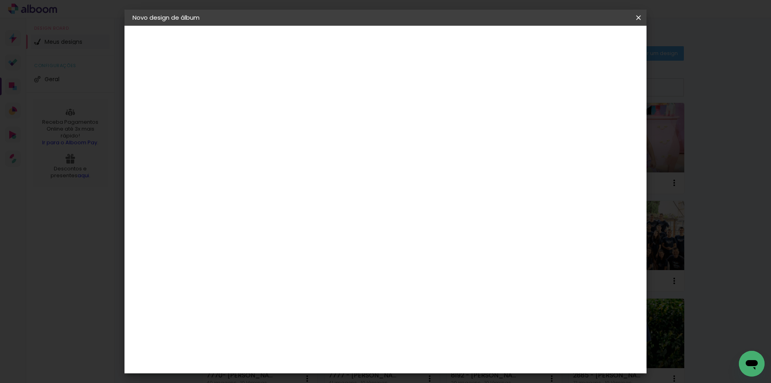
click at [414, 38] on paper-button "Avançar" at bounding box center [393, 43] width 39 height 14
click at [348, 232] on span "20 × 30 cm" at bounding box center [333, 242] width 30 height 21
click at [0, 0] on slot "Avançar" at bounding box center [0, 0] width 0 height 0
click at [596, 47] on paper-button "Iniciar design" at bounding box center [569, 43] width 53 height 14
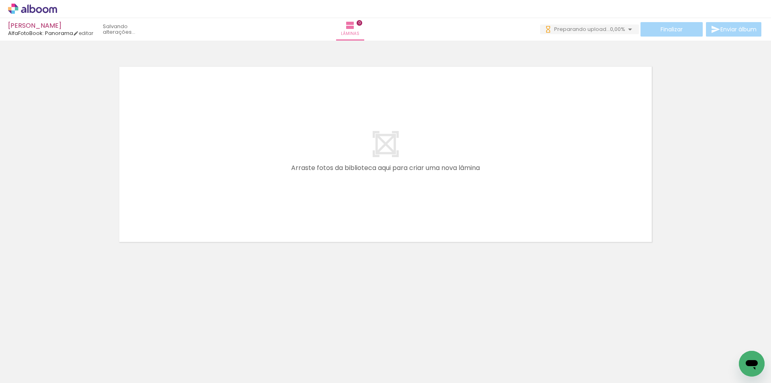
click at [37, 358] on input "Todas as fotos" at bounding box center [22, 358] width 31 height 7
click at [37, 356] on div at bounding box center [25, 357] width 41 height 14
click at [0, 0] on slot "Não utilizadas" at bounding box center [0, 0] width 0 height 0
type input "Não utilizadas"
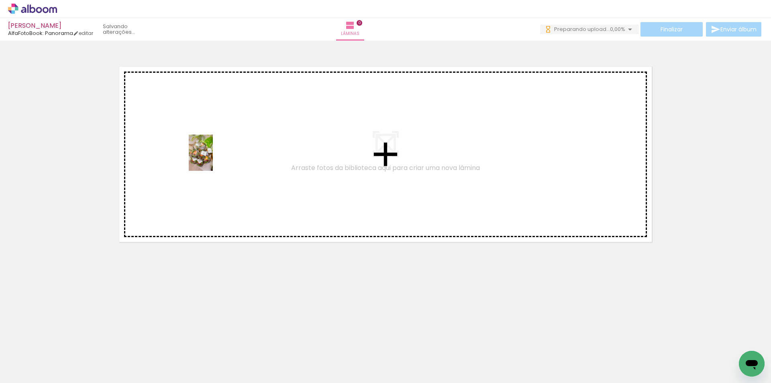
drag, startPoint x: 86, startPoint y: 358, endPoint x: 213, endPoint y: 157, distance: 238.0
click at [213, 157] on quentale-workspace at bounding box center [385, 191] width 771 height 383
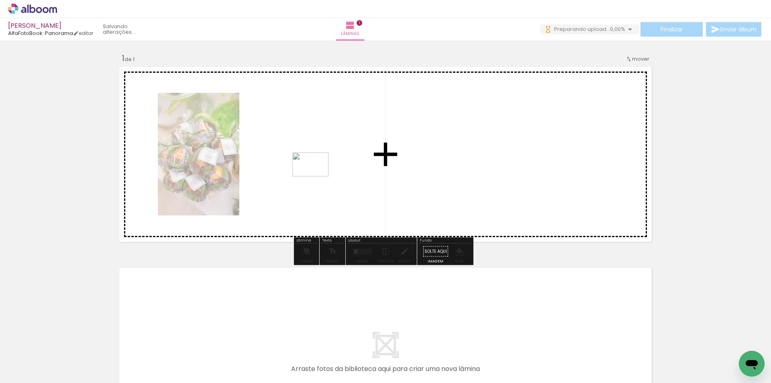
drag, startPoint x: 92, startPoint y: 345, endPoint x: 319, endPoint y: 194, distance: 272.7
click at [324, 170] on quentale-workspace at bounding box center [385, 191] width 771 height 383
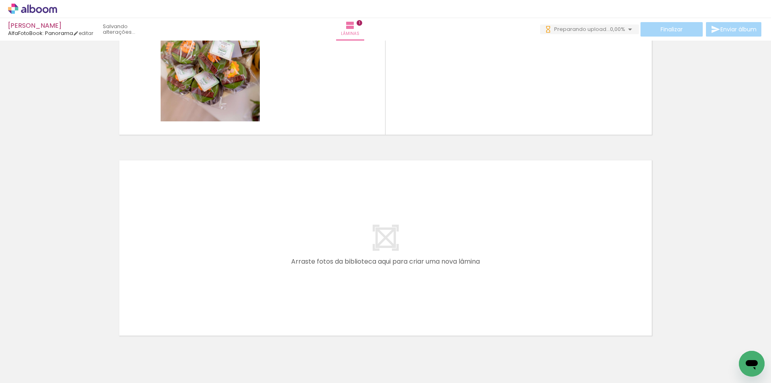
scroll to position [0, 1343]
drag, startPoint x: 319, startPoint y: 351, endPoint x: 332, endPoint y: 331, distance: 23.8
click at [319, 278] on quentale-workspace at bounding box center [385, 191] width 771 height 383
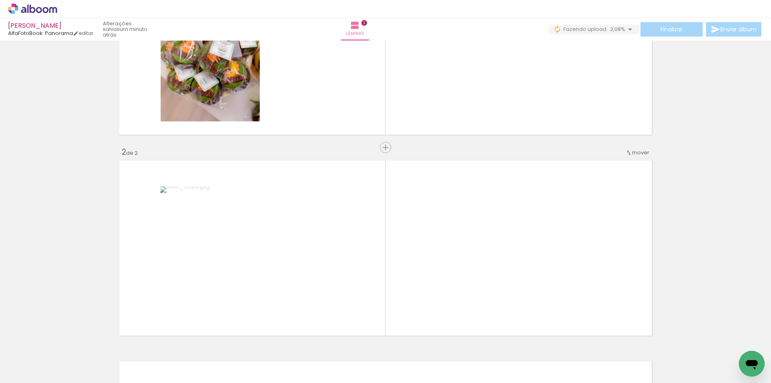
scroll to position [0, 1321]
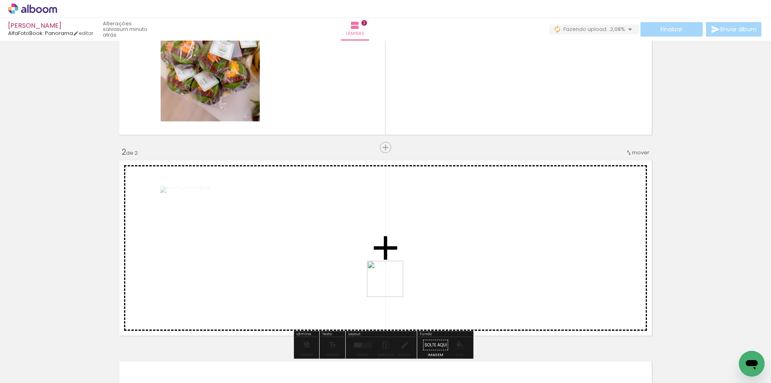
drag, startPoint x: 341, startPoint y: 354, endPoint x: 391, endPoint y: 285, distance: 85.1
click at [391, 285] on quentale-workspace at bounding box center [385, 191] width 771 height 383
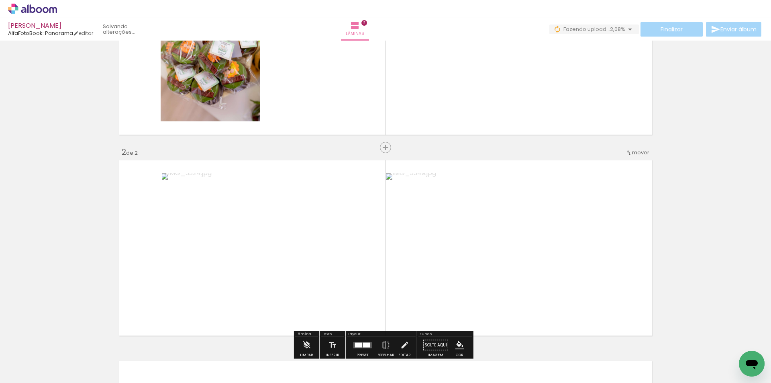
scroll to position [0, 1276]
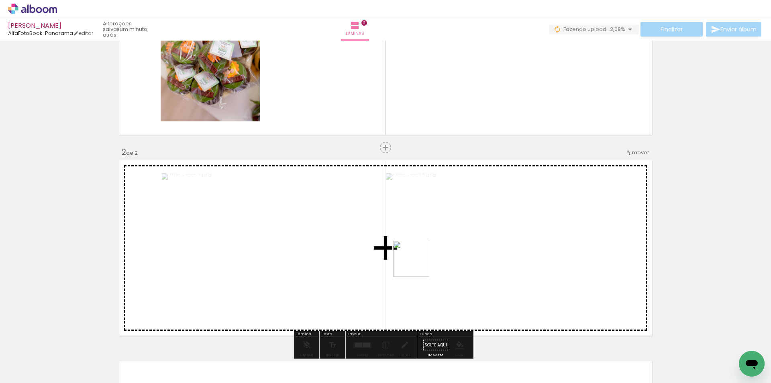
drag, startPoint x: 378, startPoint y: 360, endPoint x: 410, endPoint y: 274, distance: 92.2
click at [417, 263] on quentale-workspace at bounding box center [385, 191] width 771 height 383
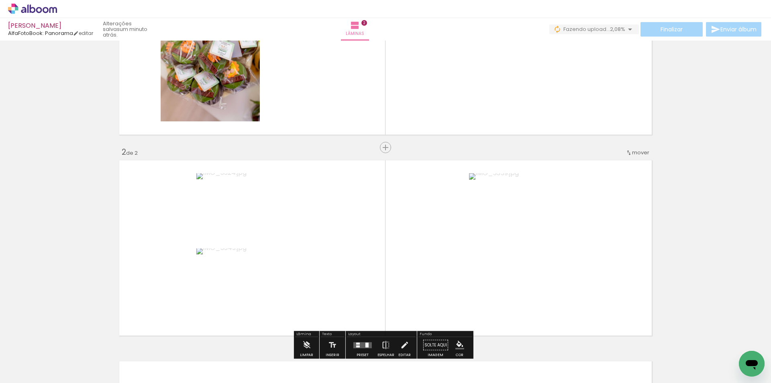
scroll to position [214, 0]
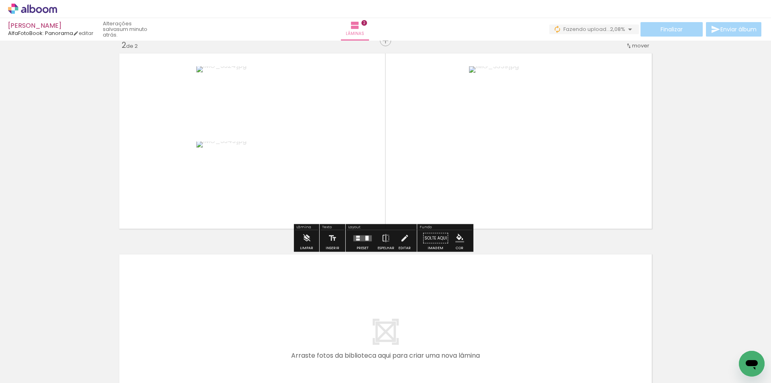
click at [359, 234] on div at bounding box center [363, 238] width 22 height 16
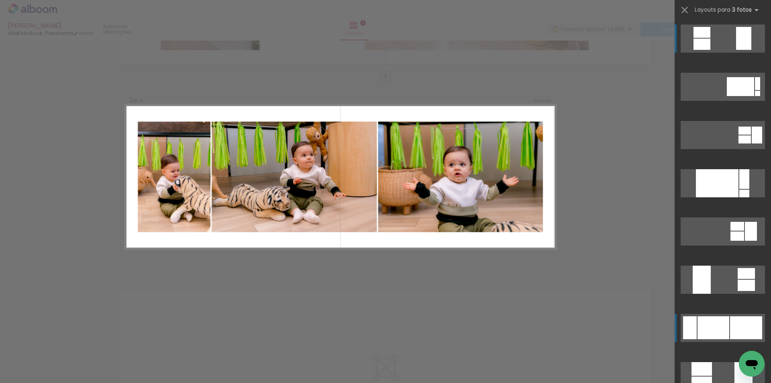
scroll to position [169, 0]
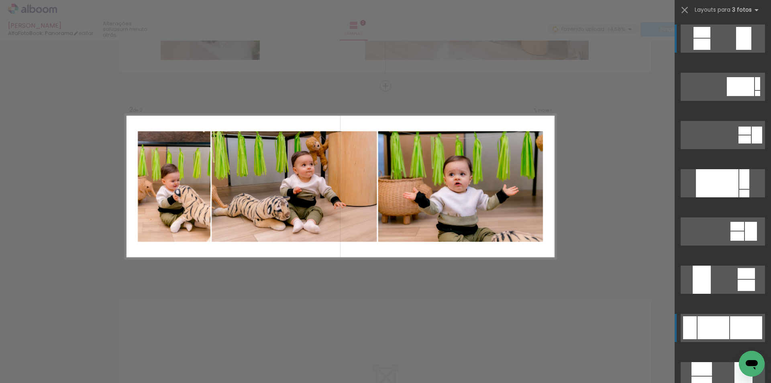
click at [723, 324] on div at bounding box center [713, 327] width 32 height 23
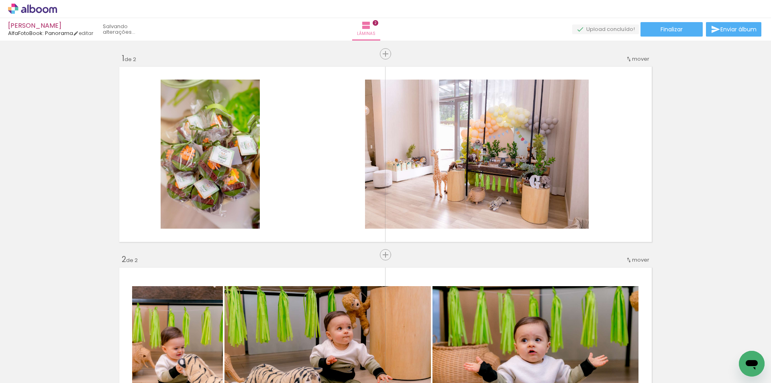
scroll to position [0, 1500]
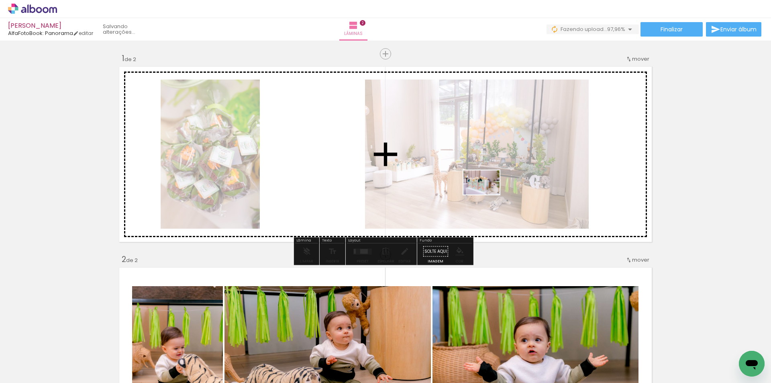
drag, startPoint x: 513, startPoint y: 352, endPoint x: 546, endPoint y: 290, distance: 69.8
click at [487, 194] on quentale-workspace at bounding box center [385, 191] width 771 height 383
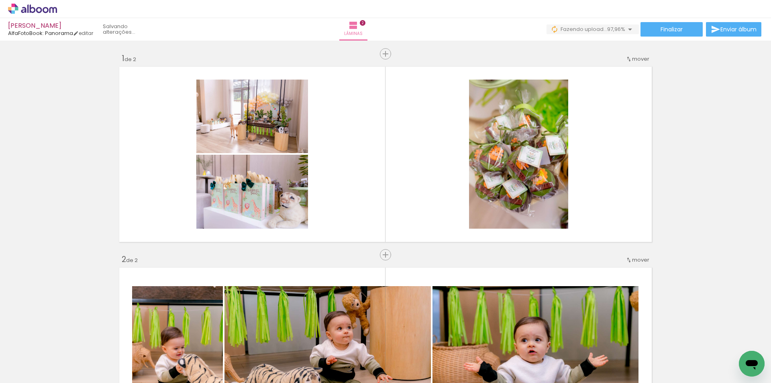
scroll to position [0, 1455]
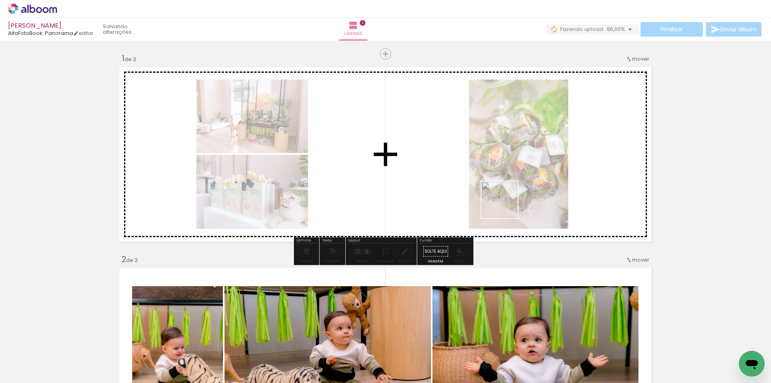
drag, startPoint x: 567, startPoint y: 346, endPoint x: 574, endPoint y: 308, distance: 38.9
click at [492, 180] on quentale-workspace at bounding box center [385, 191] width 771 height 383
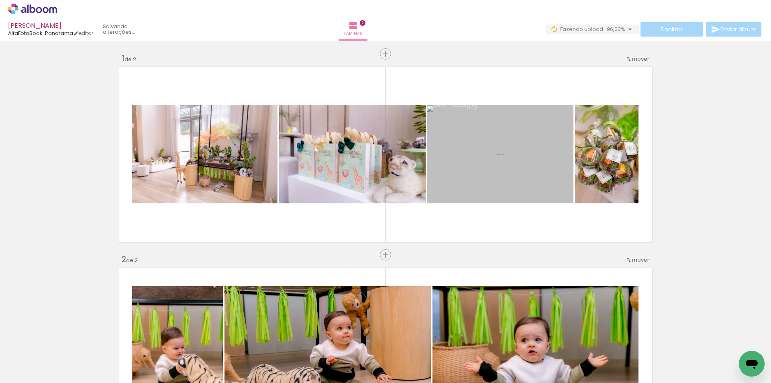
scroll to position [0, 1410]
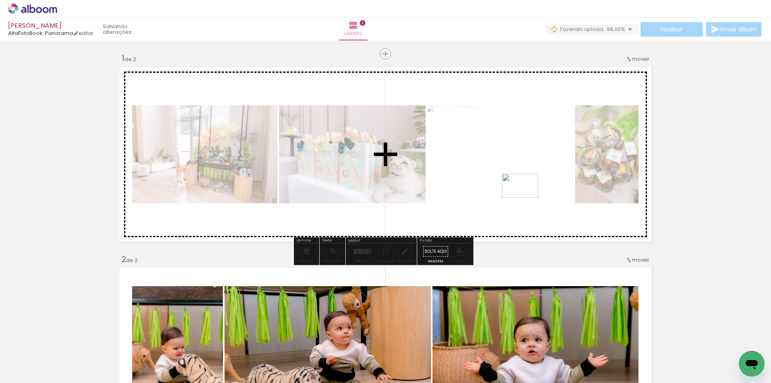
drag, startPoint x: 610, startPoint y: 354, endPoint x: 607, endPoint y: 317, distance: 37.0
click at [514, 189] on quentale-workspace at bounding box center [385, 191] width 771 height 383
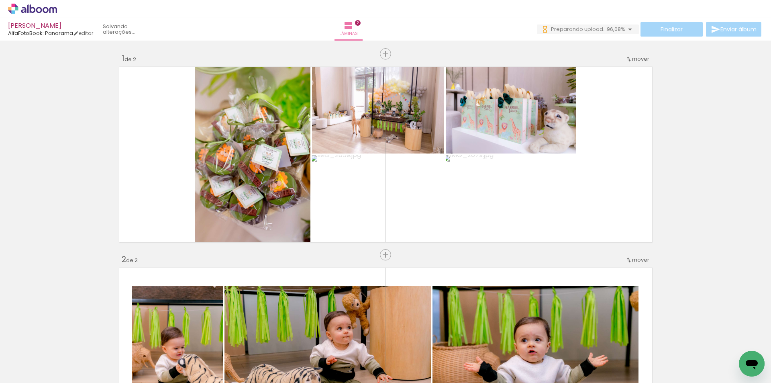
scroll to position [0, 1366]
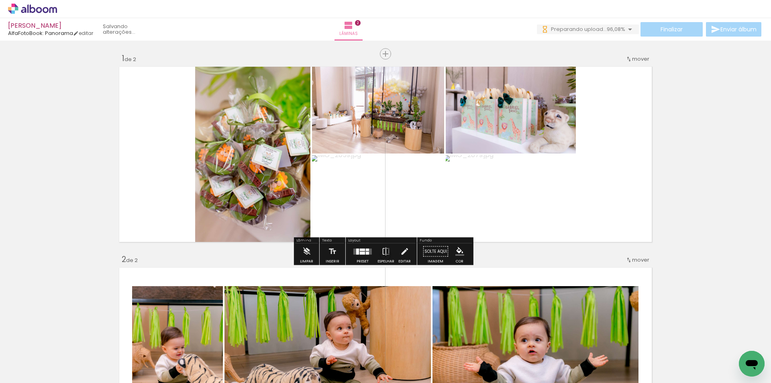
drag, startPoint x: 655, startPoint y: 346, endPoint x: 495, endPoint y: 157, distance: 248.0
click at [495, 157] on quentale-workspace at bounding box center [385, 191] width 771 height 383
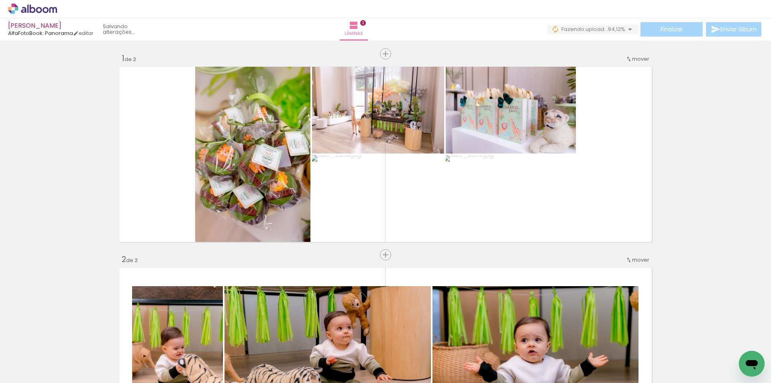
scroll to position [0, 0]
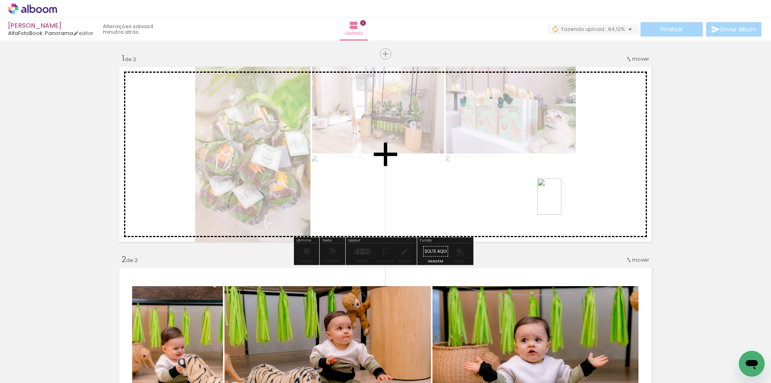
drag, startPoint x: 643, startPoint y: 355, endPoint x: 559, endPoint y: 199, distance: 177.6
click at [559, 199] on quentale-workspace at bounding box center [385, 191] width 771 height 383
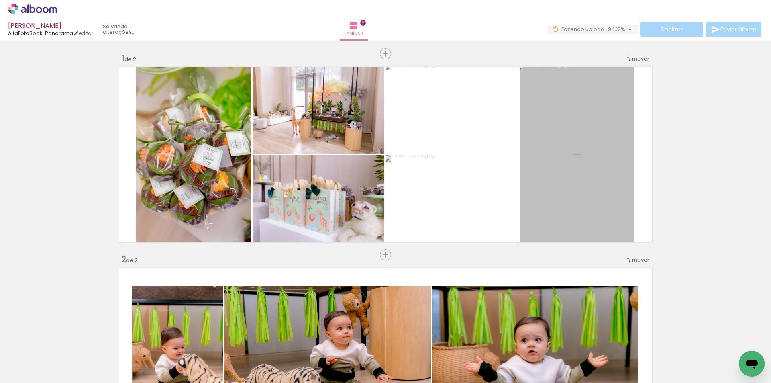
scroll to position [0, 1321]
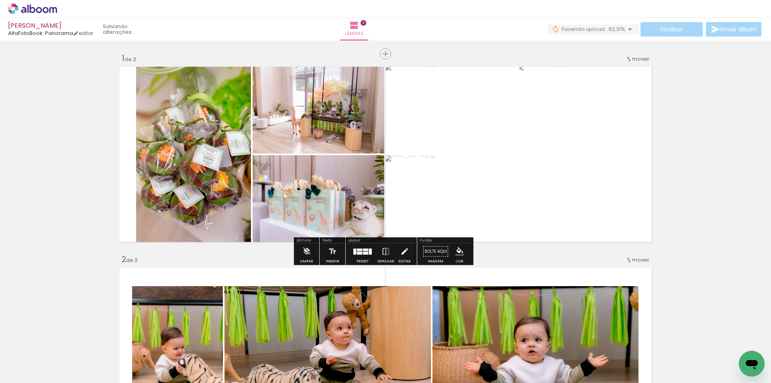
drag, startPoint x: 698, startPoint y: 350, endPoint x: 558, endPoint y: 193, distance: 209.8
click at [558, 193] on quentale-workspace at bounding box center [385, 191] width 771 height 383
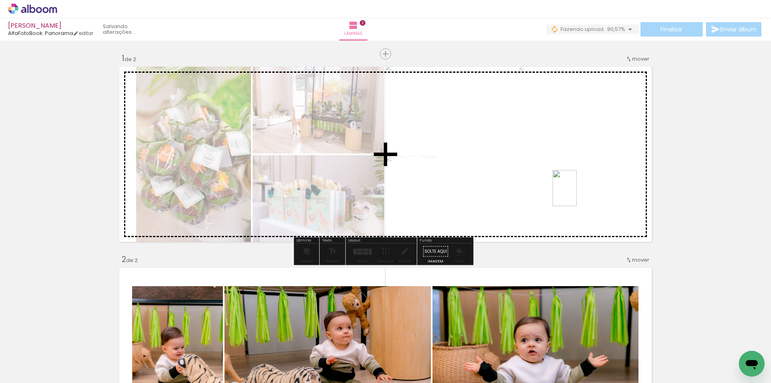
drag, startPoint x: 699, startPoint y: 354, endPoint x: 576, endPoint y: 193, distance: 202.6
click at [576, 193] on quentale-workspace at bounding box center [385, 191] width 771 height 383
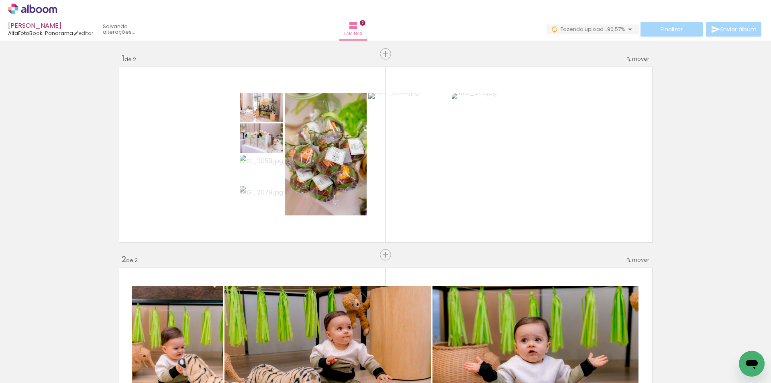
scroll to position [0, 0]
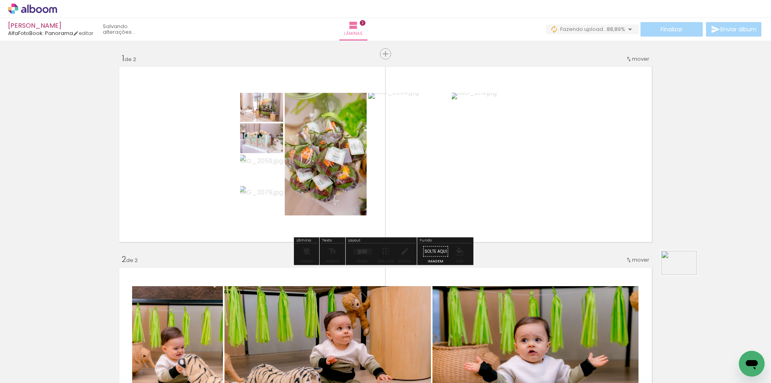
drag, startPoint x: 735, startPoint y: 333, endPoint x: 691, endPoint y: 279, distance: 69.3
click at [691, 279] on quentale-workspace at bounding box center [385, 191] width 771 height 383
click at [364, 249] on div at bounding box center [364, 251] width 5 height 4
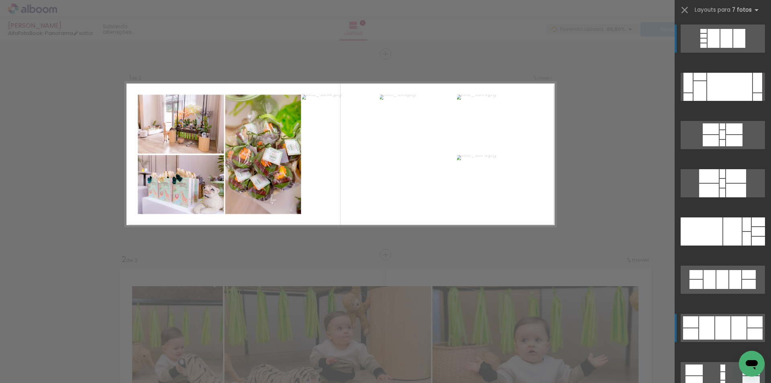
click at [737, 326] on div at bounding box center [738, 327] width 15 height 23
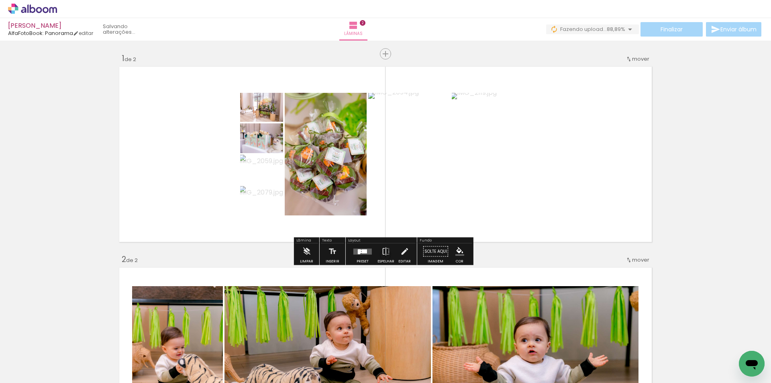
click at [362, 250] on div at bounding box center [364, 251] width 5 height 4
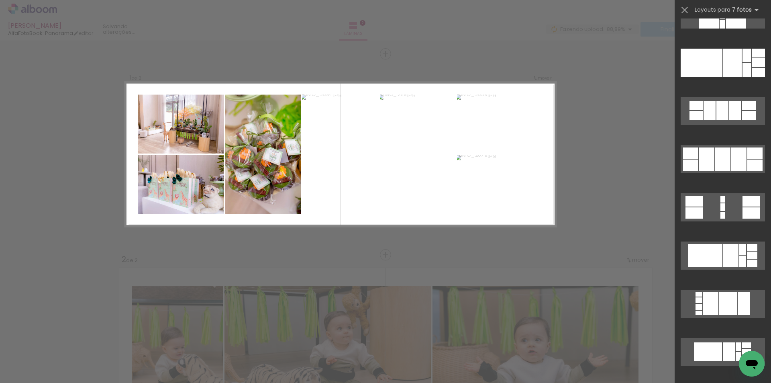
scroll to position [214, 0]
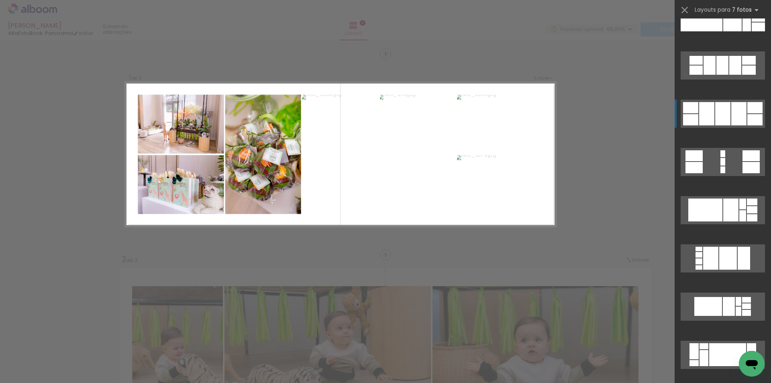
click at [747, 110] on div at bounding box center [754, 107] width 15 height 11
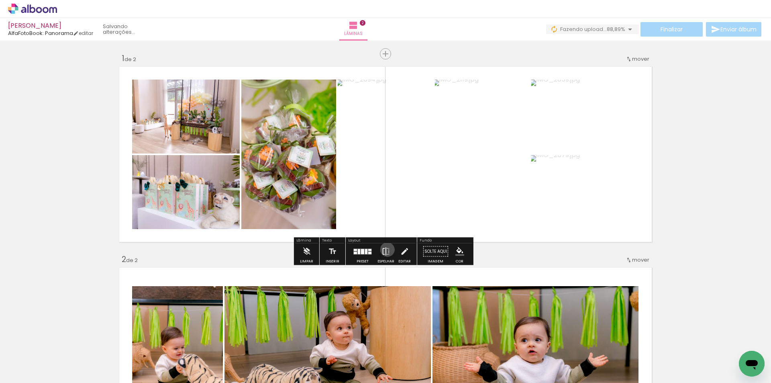
click at [385, 249] on iron-icon at bounding box center [385, 251] width 9 height 16
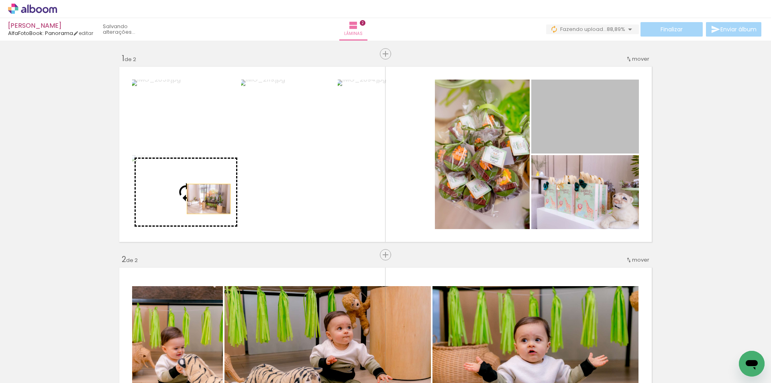
drag, startPoint x: 493, startPoint y: 132, endPoint x: 206, endPoint y: 199, distance: 295.0
click at [0, 0] on slot at bounding box center [0, 0] width 0 height 0
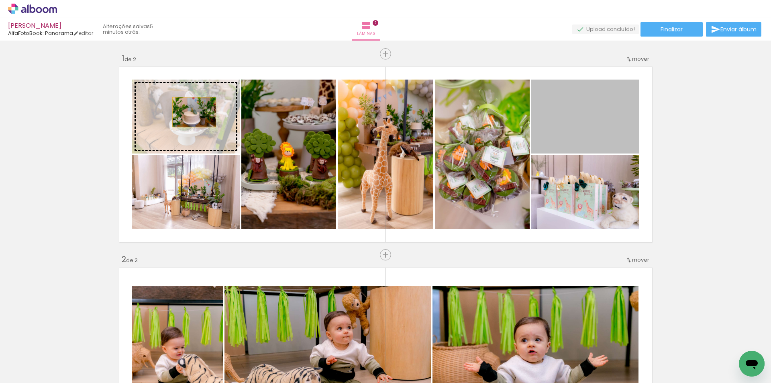
drag, startPoint x: 570, startPoint y: 120, endPoint x: 223, endPoint y: 121, distance: 346.8
click at [0, 0] on slot at bounding box center [0, 0] width 0 height 0
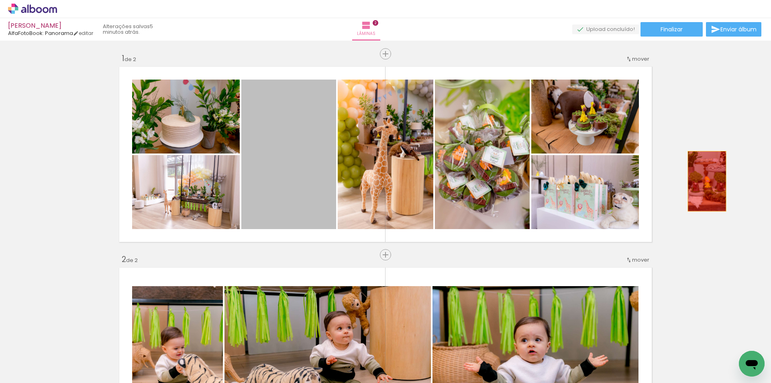
drag, startPoint x: 291, startPoint y: 159, endPoint x: 721, endPoint y: 174, distance: 430.2
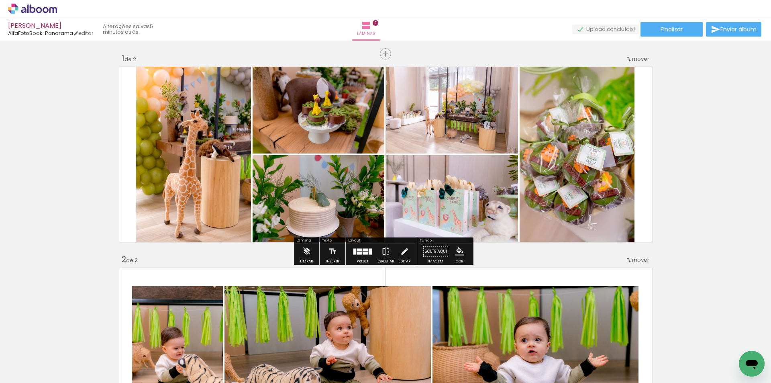
click at [386, 247] on iron-icon at bounding box center [385, 251] width 9 height 16
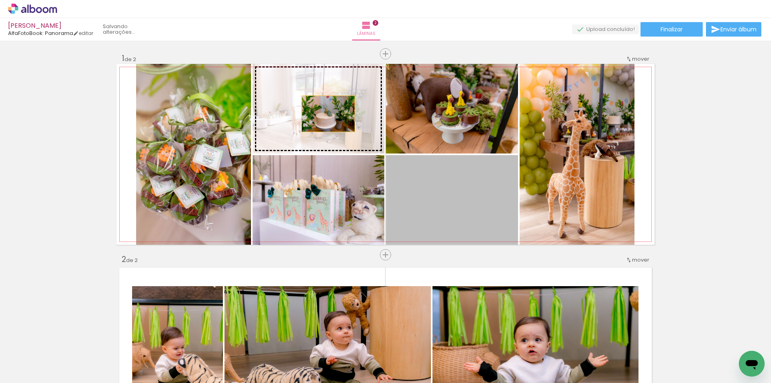
drag, startPoint x: 454, startPoint y: 192, endPoint x: 325, endPoint y: 114, distance: 151.1
click at [0, 0] on slot at bounding box center [0, 0] width 0 height 0
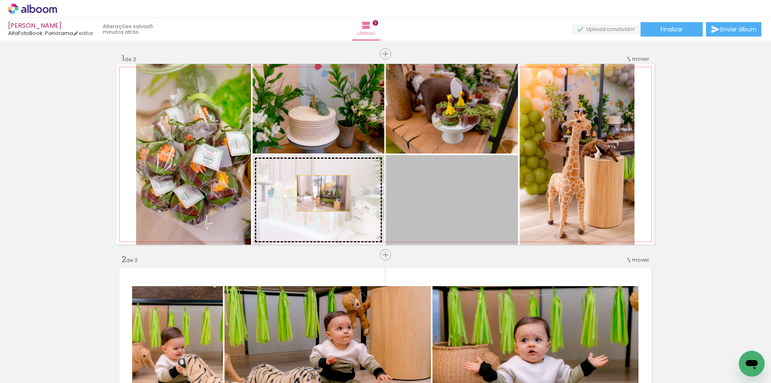
drag, startPoint x: 431, startPoint y: 197, endPoint x: 320, endPoint y: 195, distance: 111.2
click at [0, 0] on slot at bounding box center [0, 0] width 0 height 0
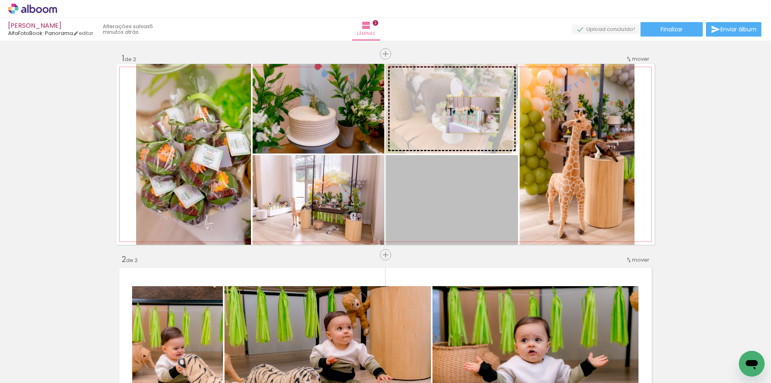
drag, startPoint x: 488, startPoint y: 205, endPoint x: 470, endPoint y: 115, distance: 91.6
click at [0, 0] on slot at bounding box center [0, 0] width 0 height 0
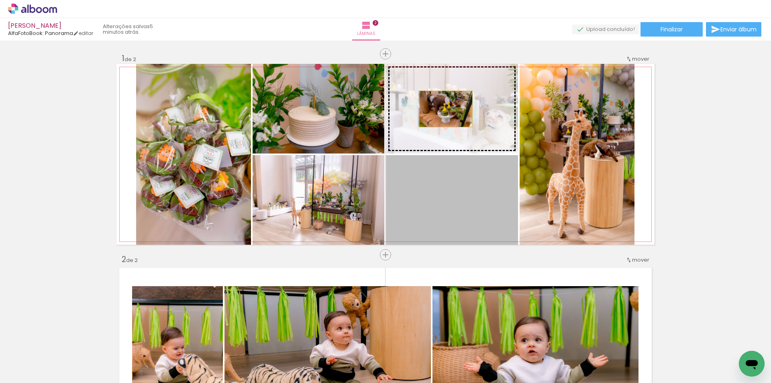
drag, startPoint x: 462, startPoint y: 193, endPoint x: 478, endPoint y: 128, distance: 67.4
click at [0, 0] on slot at bounding box center [0, 0] width 0 height 0
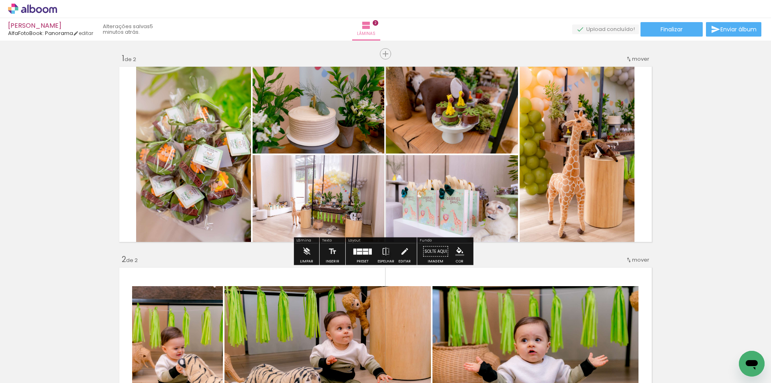
click at [684, 156] on div "Inserir lâmina 1 de 2 Inserir lâmina 2 de 2" at bounding box center [385, 344] width 771 height 602
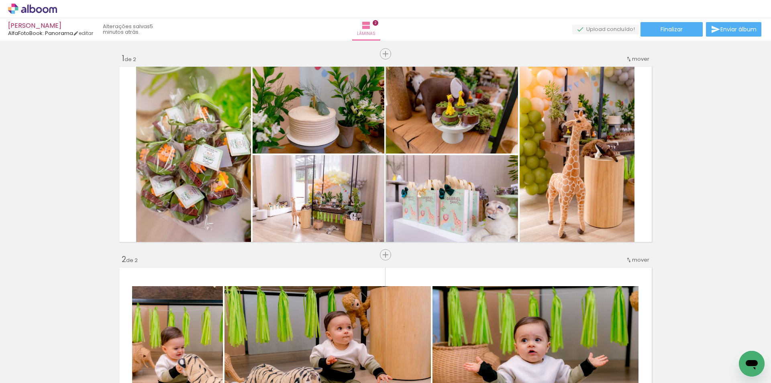
click at [724, 340] on iron-icon at bounding box center [720, 339] width 8 height 8
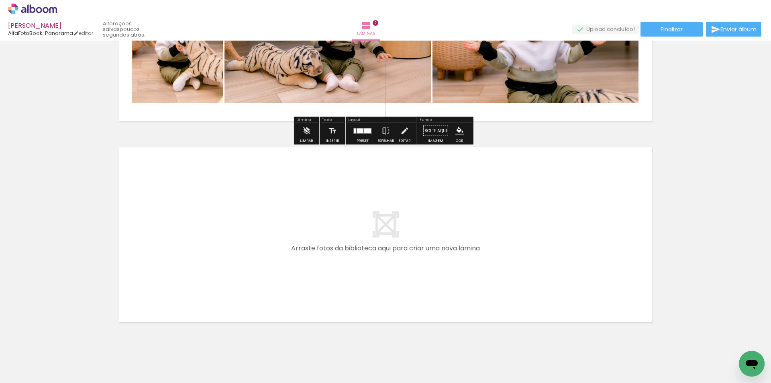
scroll to position [0, 0]
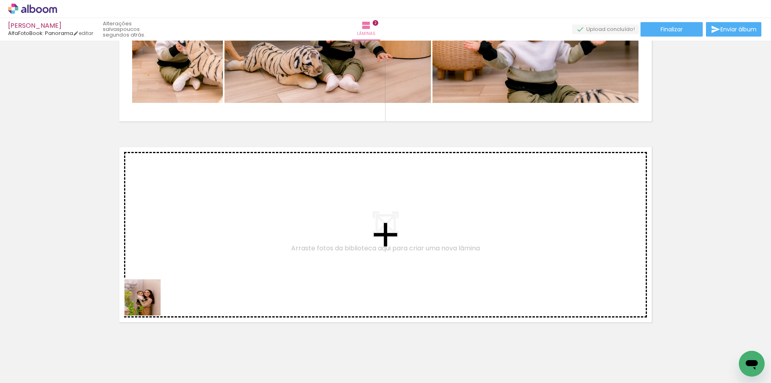
drag, startPoint x: 97, startPoint y: 347, endPoint x: 101, endPoint y: 382, distance: 34.7
click at [170, 275] on quentale-workspace at bounding box center [385, 191] width 771 height 383
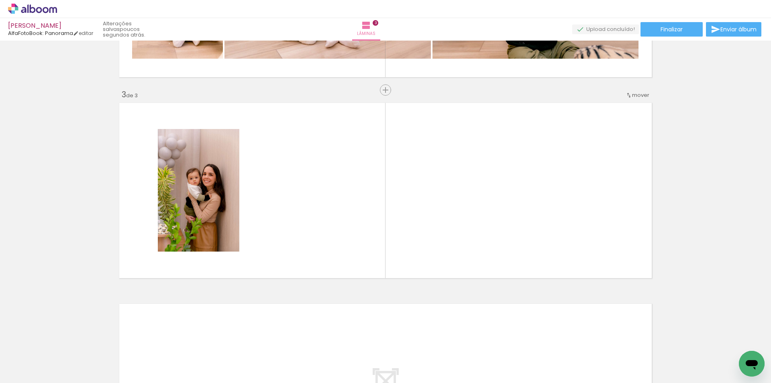
scroll to position [369, 0]
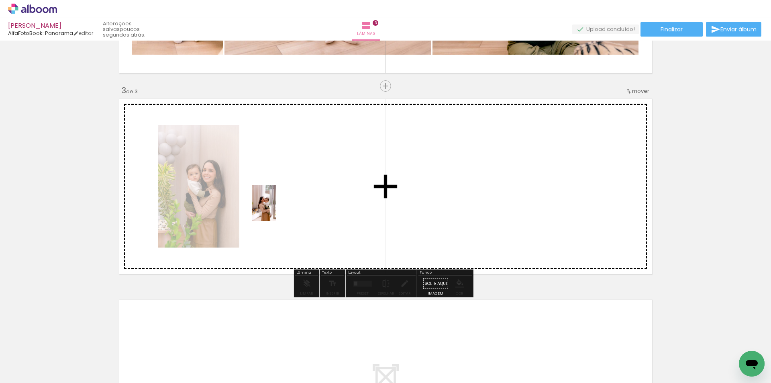
drag, startPoint x: 89, startPoint y: 354, endPoint x: 276, endPoint y: 209, distance: 236.6
click at [276, 209] on quentale-workspace at bounding box center [385, 191] width 771 height 383
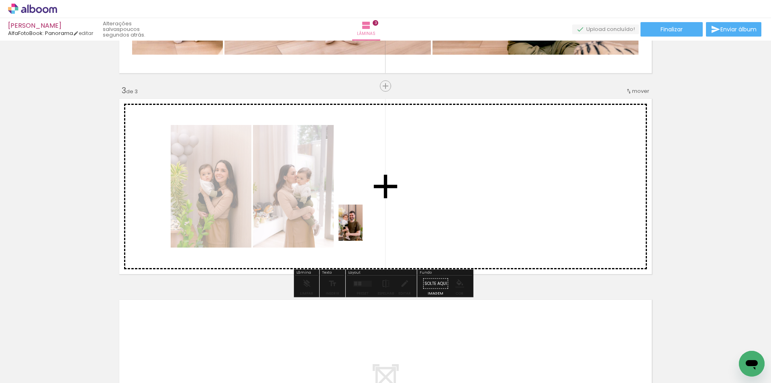
drag, startPoint x: 325, startPoint y: 296, endPoint x: 362, endPoint y: 228, distance: 77.3
click at [362, 228] on quentale-workspace at bounding box center [385, 191] width 771 height 383
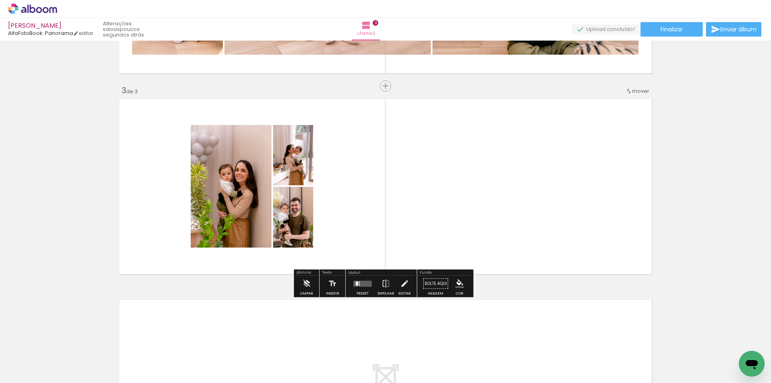
click at [358, 281] on quentale-layouter at bounding box center [362, 283] width 18 height 6
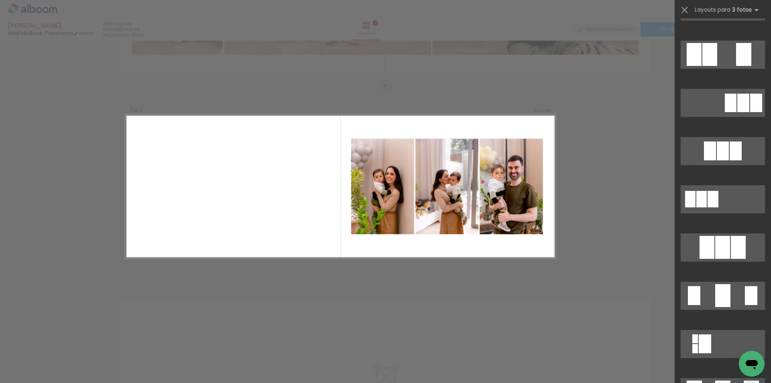
scroll to position [214, 0]
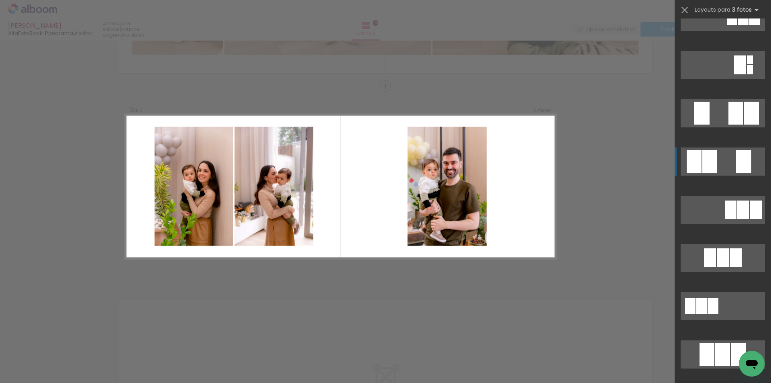
click at [730, 157] on quentale-layouter at bounding box center [722, 161] width 84 height 28
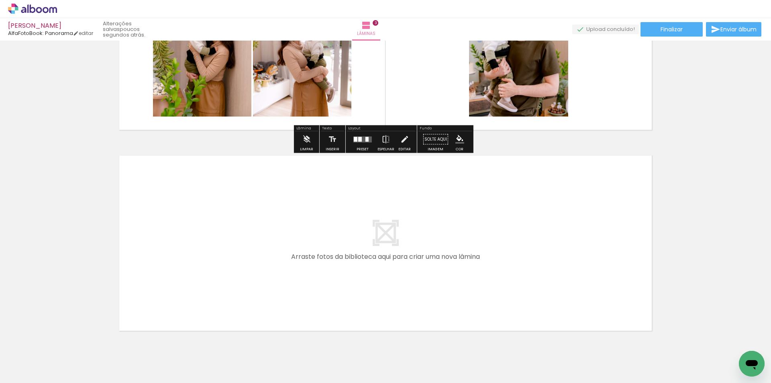
scroll to position [542, 0]
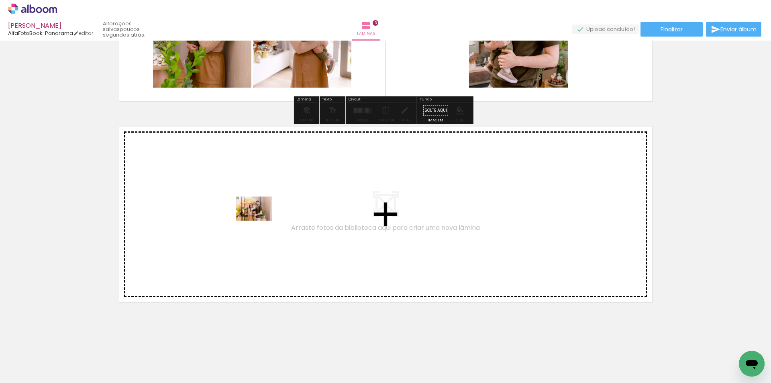
drag, startPoint x: 213, startPoint y: 363, endPoint x: 260, endPoint y: 220, distance: 150.4
click at [260, 220] on quentale-workspace at bounding box center [385, 191] width 771 height 383
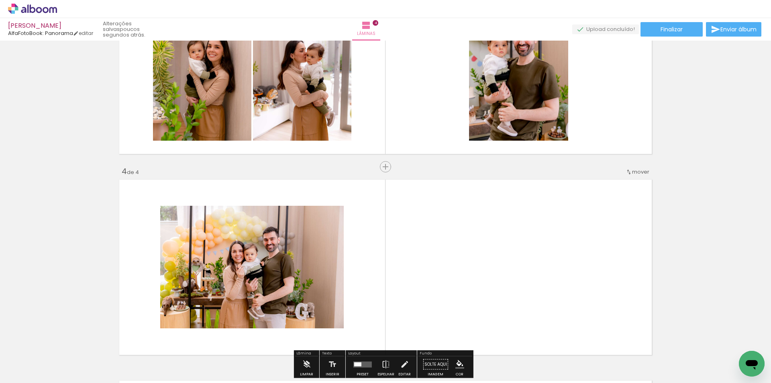
scroll to position [463, 0]
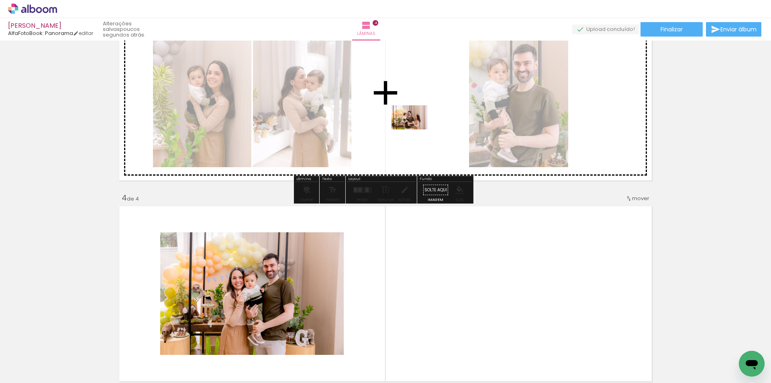
drag, startPoint x: 287, startPoint y: 291, endPoint x: 415, endPoint y: 128, distance: 207.2
click at [415, 128] on quentale-workspace at bounding box center [385, 191] width 771 height 383
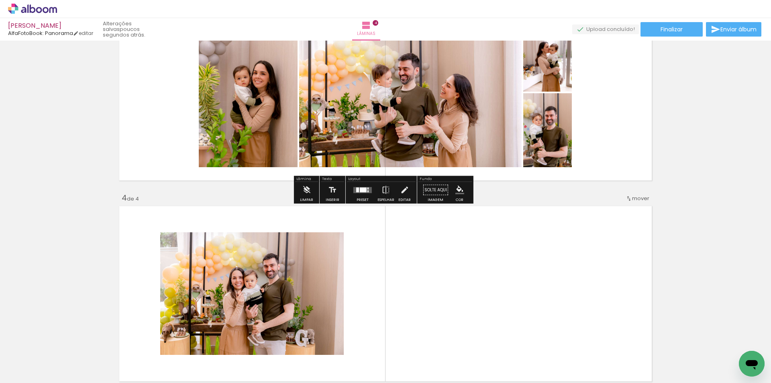
click at [364, 188] on div at bounding box center [363, 189] width 7 height 5
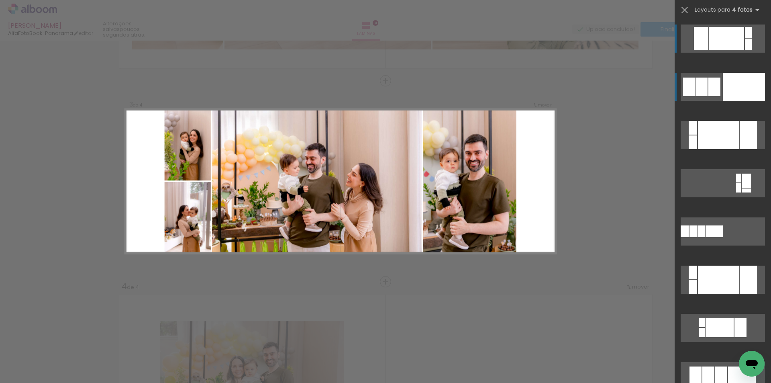
scroll to position [369, 0]
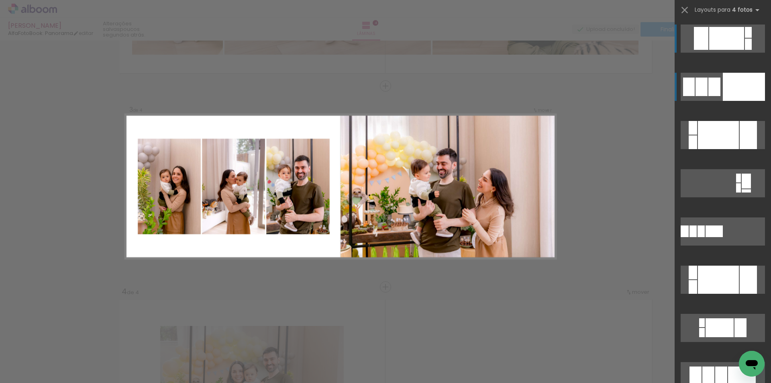
click at [748, 86] on div at bounding box center [743, 87] width 42 height 28
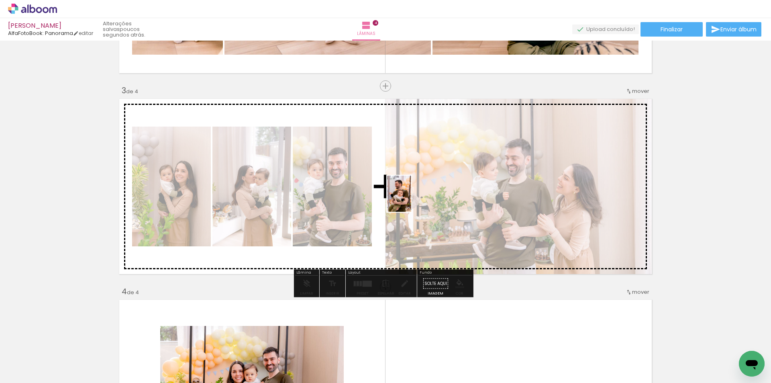
drag, startPoint x: 618, startPoint y: 344, endPoint x: 398, endPoint y: 194, distance: 266.0
click at [398, 194] on quentale-workspace at bounding box center [385, 191] width 771 height 383
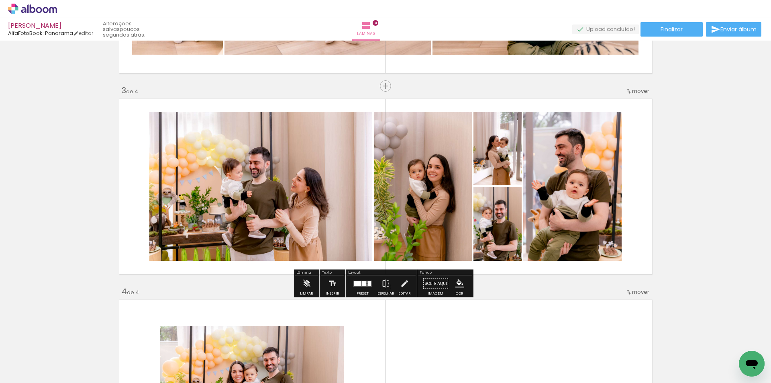
drag, startPoint x: 364, startPoint y: 280, endPoint x: 511, endPoint y: 266, distance: 148.0
click at [364, 279] on div at bounding box center [363, 283] width 22 height 16
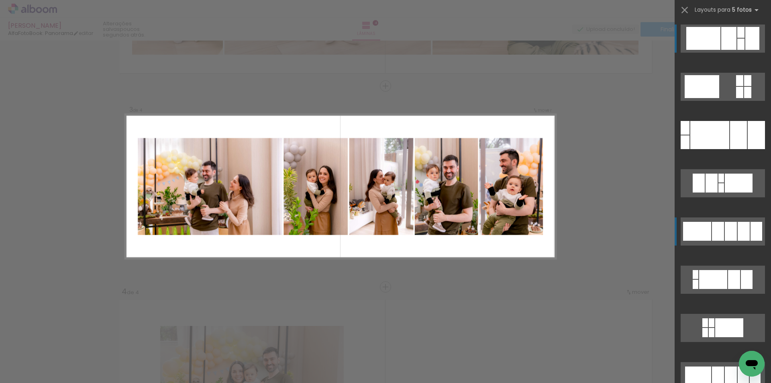
click at [742, 227] on div at bounding box center [743, 231] width 12 height 19
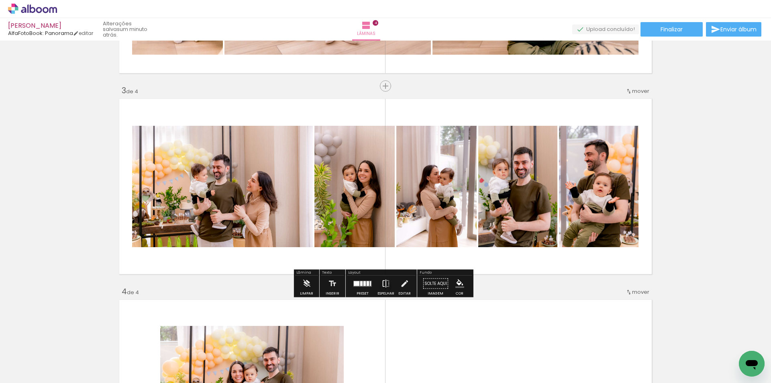
click at [386, 279] on iron-icon at bounding box center [385, 283] width 9 height 16
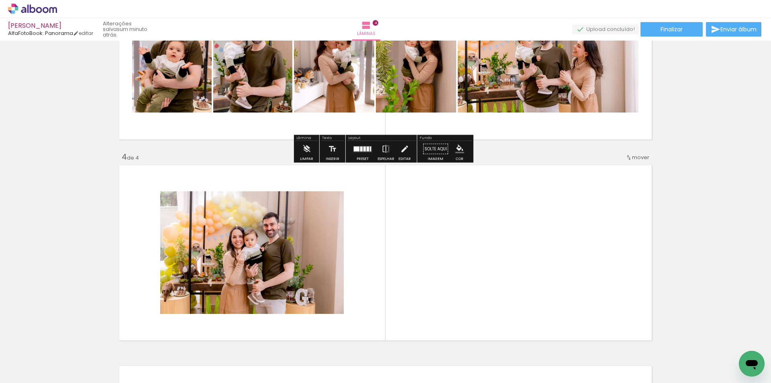
scroll to position [476, 0]
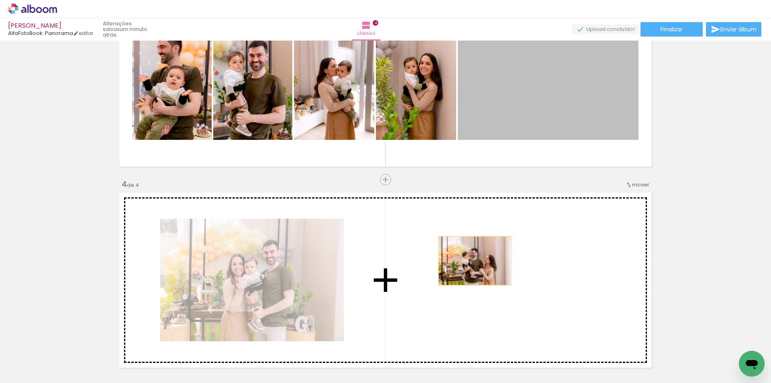
drag, startPoint x: 547, startPoint y: 107, endPoint x: 470, endPoint y: 262, distance: 173.2
click at [470, 262] on div "Inserir lâmina 1 de 4 Inserir lâmina 2 de 4 Inserir lâmina 3 de 4 Inserir lâmin…" at bounding box center [385, 69] width 771 height 1004
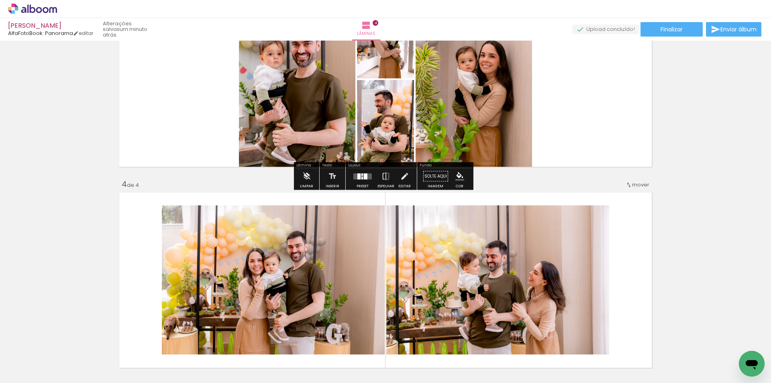
click at [364, 176] on div at bounding box center [366, 176] width 4 height 6
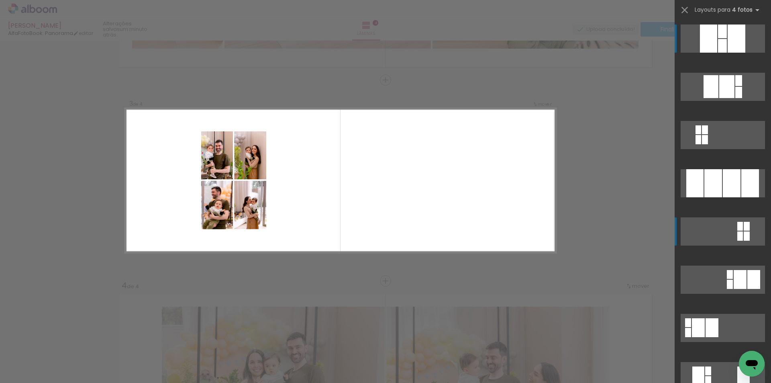
scroll to position [369, 0]
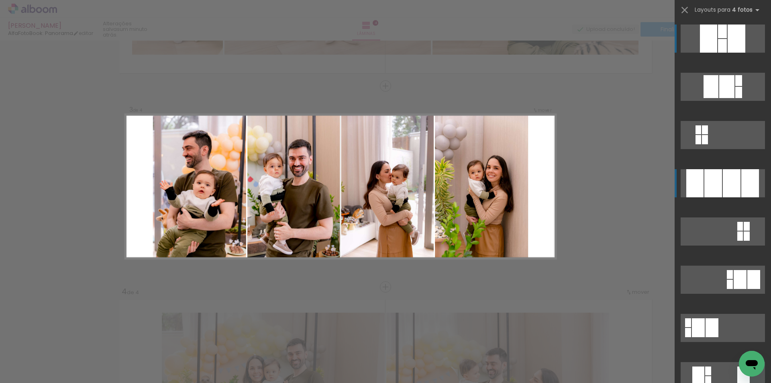
click at [724, 184] on div at bounding box center [731, 183] width 18 height 28
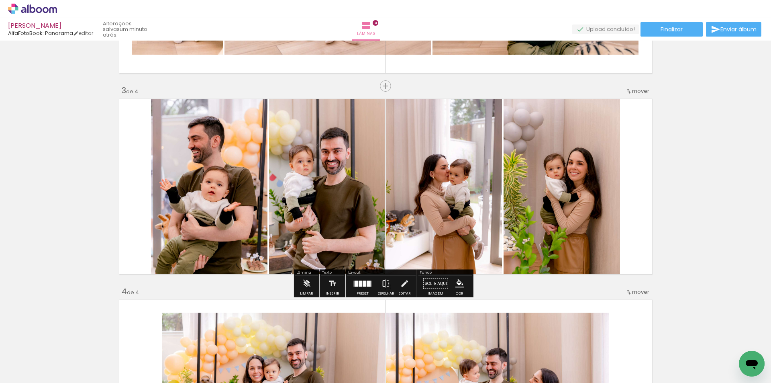
click at [383, 284] on iron-icon at bounding box center [385, 283] width 9 height 16
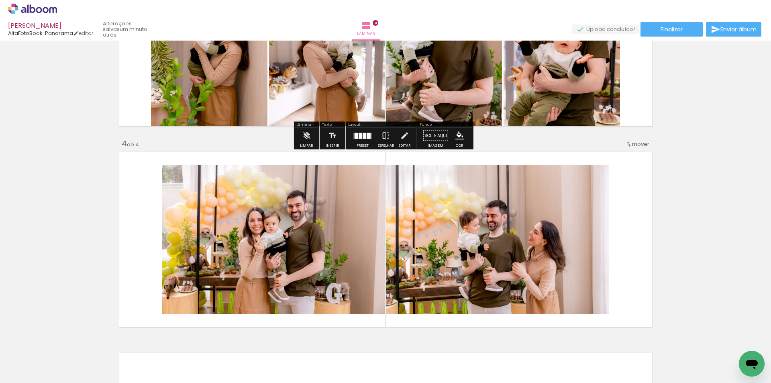
scroll to position [583, 0]
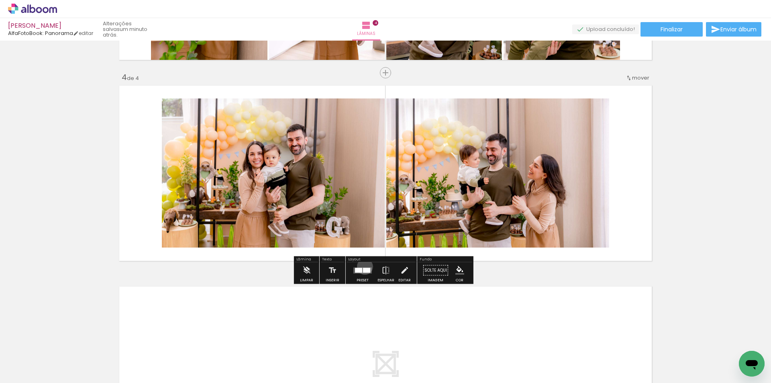
click at [363, 266] on div at bounding box center [363, 270] width 22 height 16
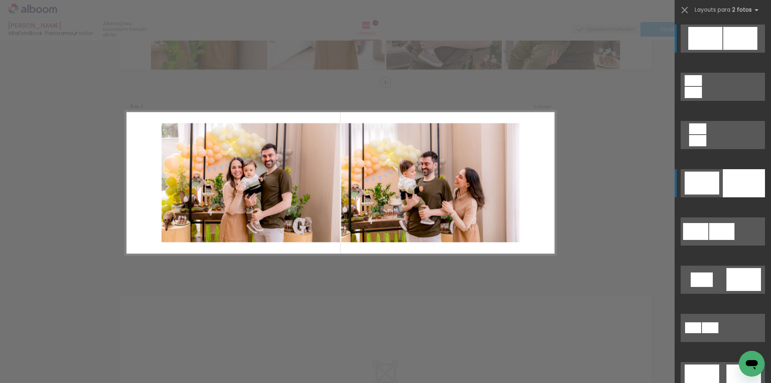
scroll to position [570, 0]
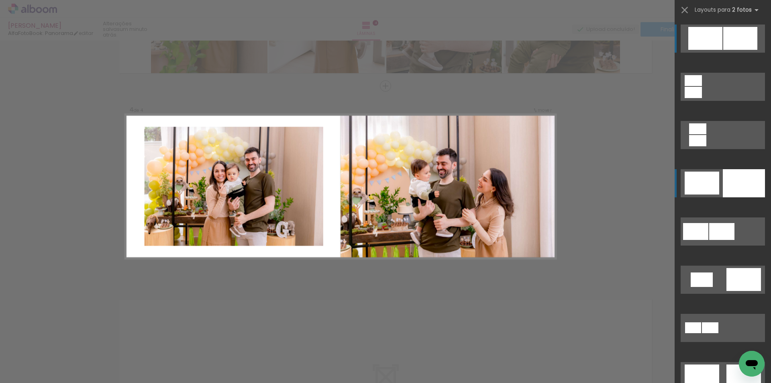
click at [737, 175] on div at bounding box center [743, 183] width 42 height 28
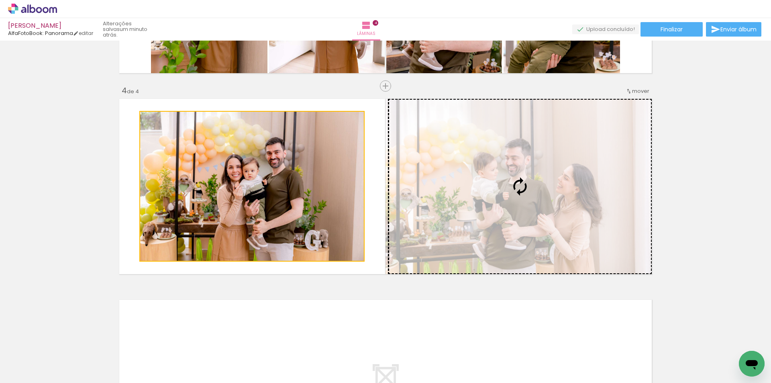
drag, startPoint x: 292, startPoint y: 198, endPoint x: 444, endPoint y: 179, distance: 152.4
click at [0, 0] on slot at bounding box center [0, 0] width 0 height 0
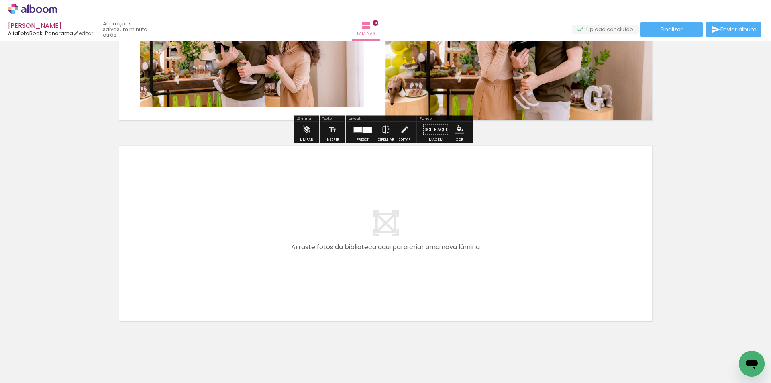
scroll to position [743, 0]
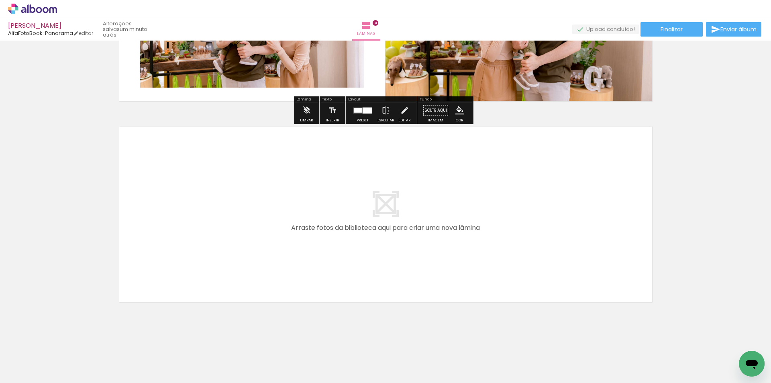
drag, startPoint x: 81, startPoint y: 355, endPoint x: 189, endPoint y: 256, distance: 146.6
click at [189, 256] on quentale-workspace at bounding box center [385, 191] width 771 height 383
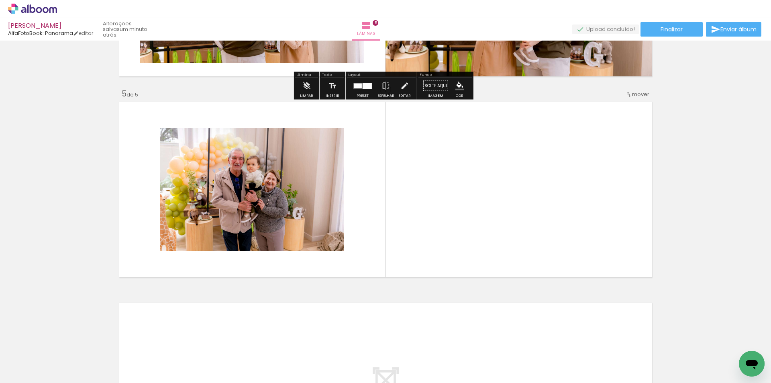
scroll to position [771, 0]
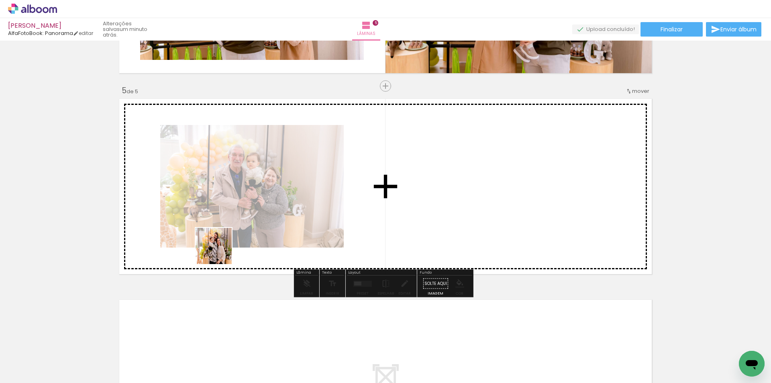
drag, startPoint x: 92, startPoint y: 351, endPoint x: 111, endPoint y: 344, distance: 20.1
click at [224, 249] on quentale-workspace at bounding box center [385, 191] width 771 height 383
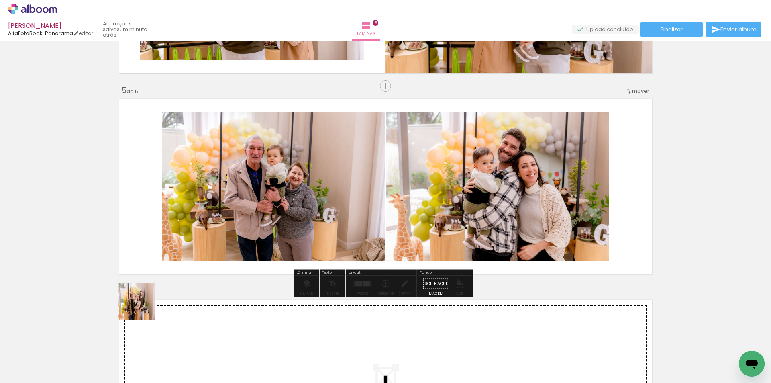
drag, startPoint x: 85, startPoint y: 352, endPoint x: 130, endPoint y: 319, distance: 56.0
click at [213, 235] on quentale-workspace at bounding box center [385, 191] width 771 height 383
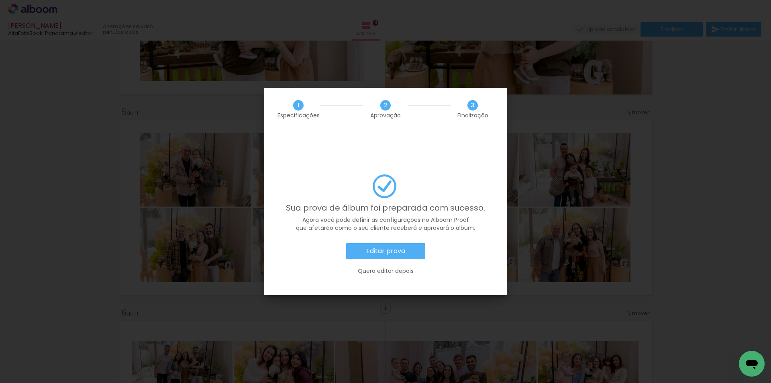
scroll to position [535, 0]
click at [0, 0] on slot "Editar prova" at bounding box center [0, 0] width 0 height 0
